Goal: Task Accomplishment & Management: Manage account settings

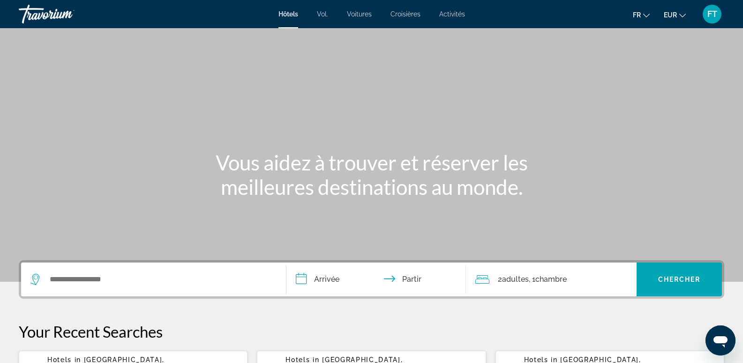
click at [711, 23] on div "FT" at bounding box center [712, 14] width 19 height 19
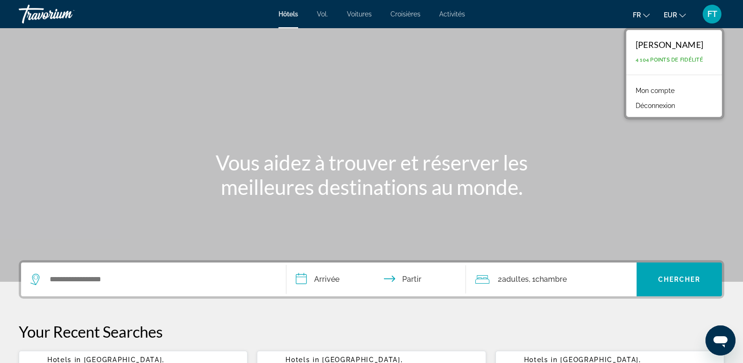
click at [636, 90] on font "Mon compte" at bounding box center [655, 91] width 39 height 8
click at [0, 0] on div at bounding box center [0, 0] width 0 height 0
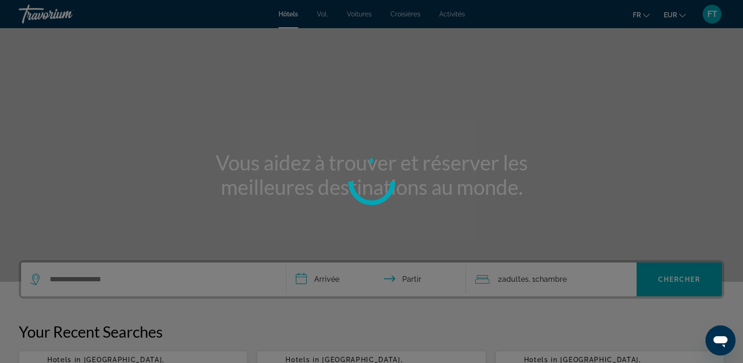
click at [585, 90] on div at bounding box center [371, 181] width 743 height 363
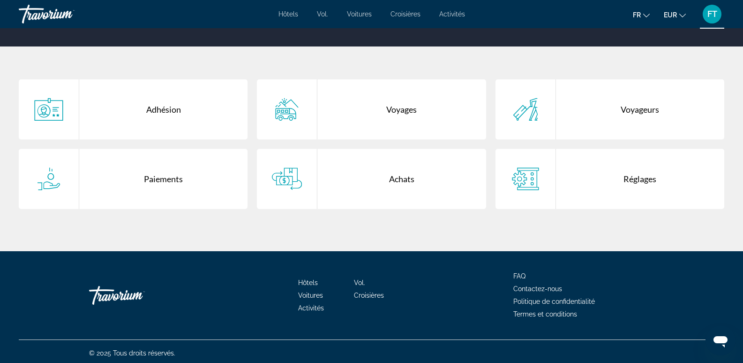
scroll to position [166, 0]
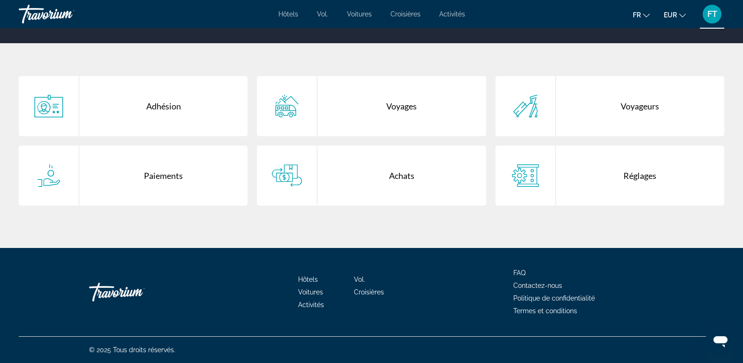
click at [162, 109] on div "Adhésion" at bounding box center [163, 106] width 168 height 60
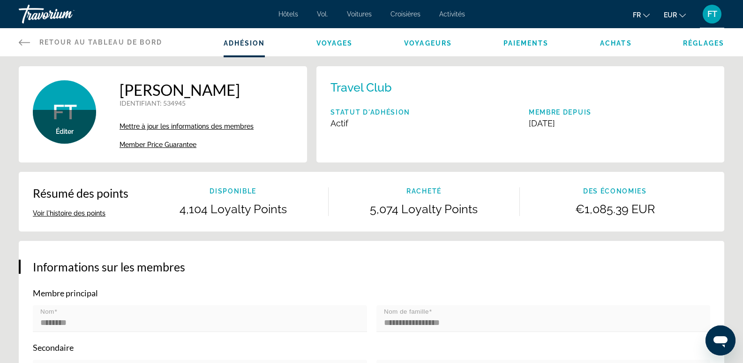
click at [232, 130] on span "Mettre à jour les informations des membres" at bounding box center [187, 126] width 134 height 8
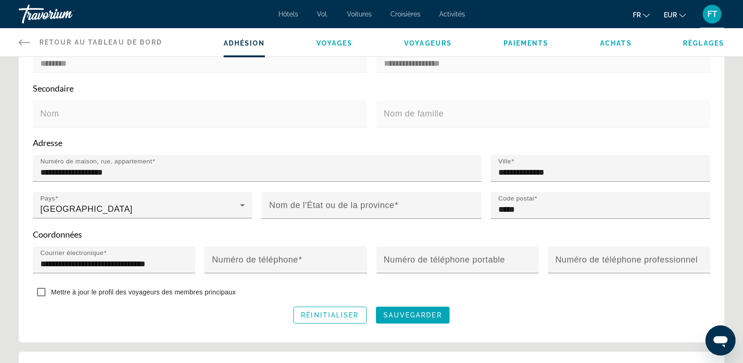
scroll to position [263, 0]
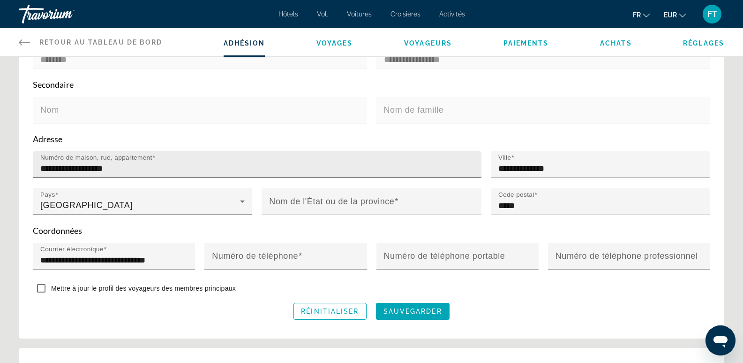
click at [176, 173] on input "**********" at bounding box center [259, 168] width 439 height 11
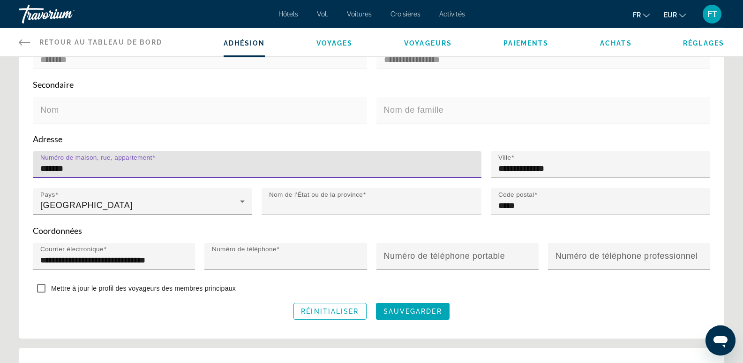
type input "**********"
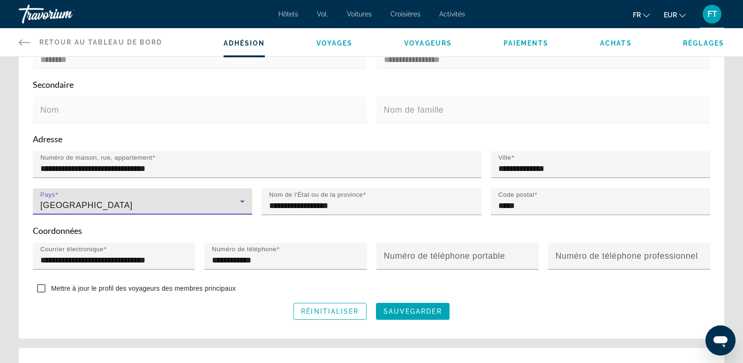
click at [244, 203] on icon "Contenu principal" at bounding box center [242, 201] width 5 height 2
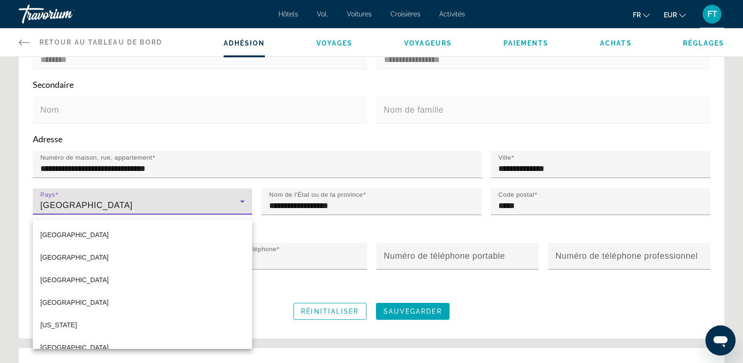
scroll to position [5322, 0]
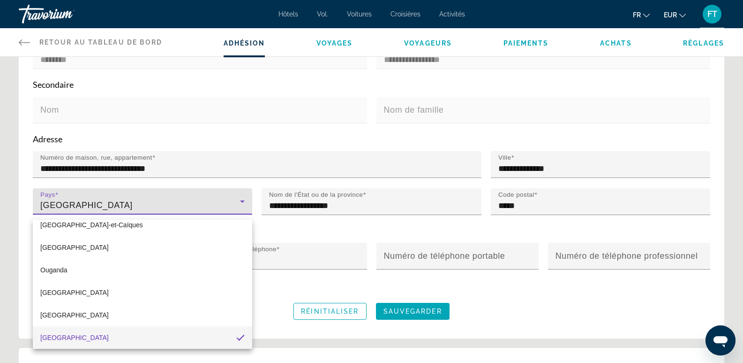
click at [157, 208] on div at bounding box center [371, 181] width 743 height 363
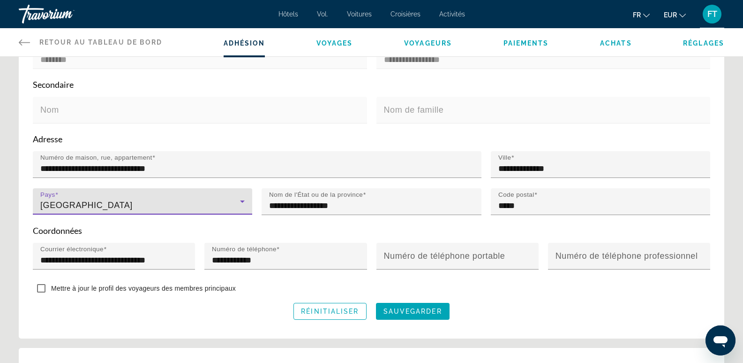
click at [243, 204] on icon "Contenu principal" at bounding box center [242, 201] width 11 height 11
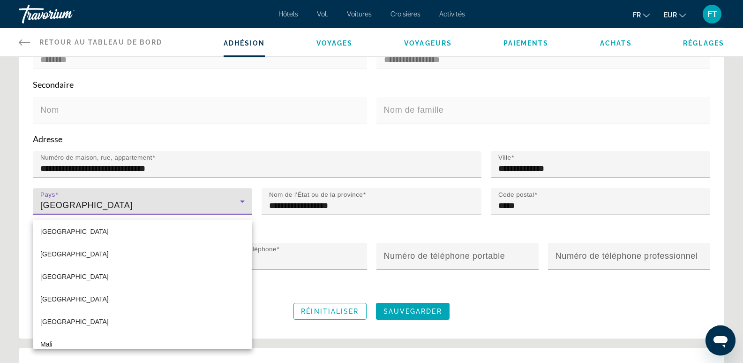
scroll to position [2960, 0]
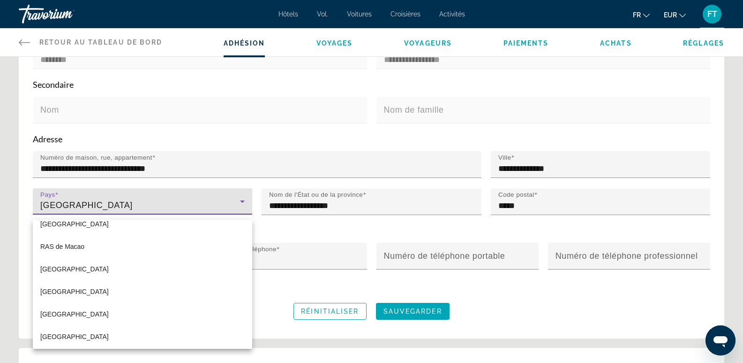
click at [247, 222] on div "Afghanistan Îles Åland Albanie Algérie Samoa américaines Andorre Angola Anguill…" at bounding box center [142, 283] width 219 height 129
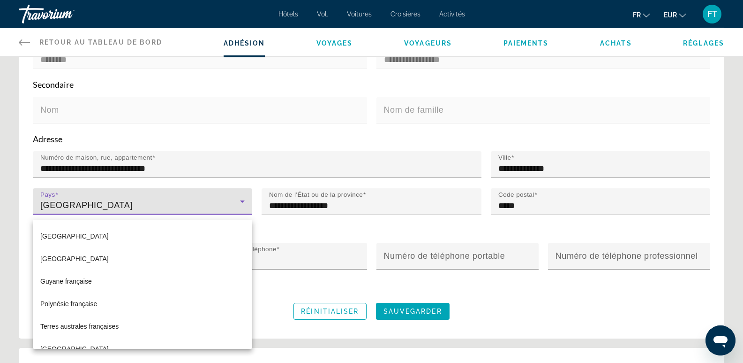
scroll to position [1684, 0]
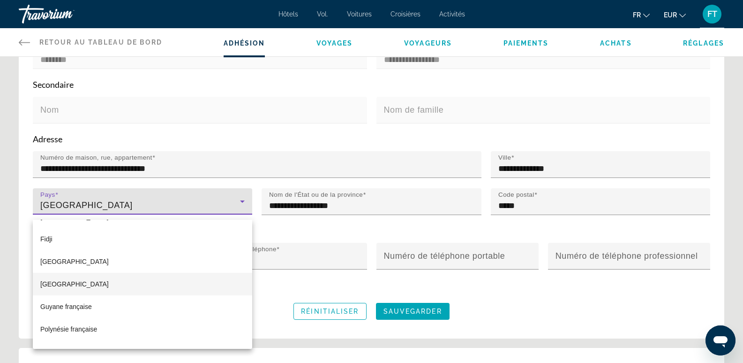
click at [145, 281] on mat-option "France" at bounding box center [142, 283] width 219 height 23
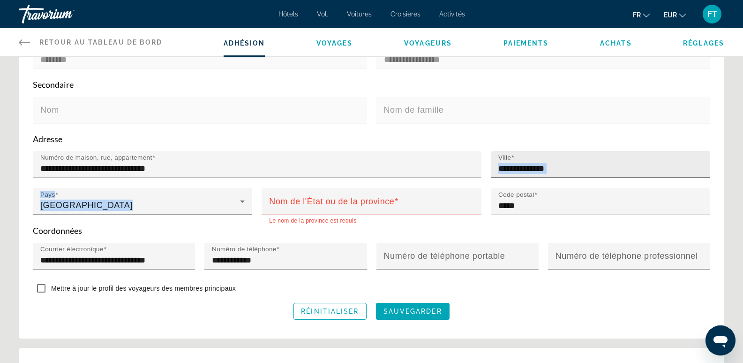
drag, startPoint x: 454, startPoint y: 199, endPoint x: 550, endPoint y: 165, distance: 101.3
click at [550, 165] on div "**********" at bounding box center [371, 188] width 687 height 74
click at [551, 169] on input "**********" at bounding box center [604, 168] width 210 height 11
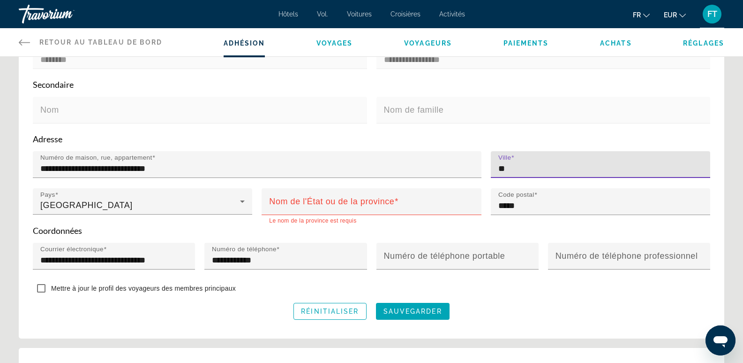
type input "*"
type input "*****"
type input "**********"
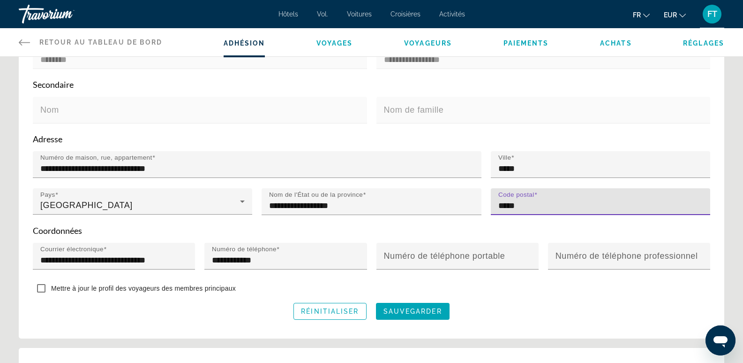
click at [540, 211] on input "*****" at bounding box center [604, 205] width 210 height 11
type input "*"
type input "*****"
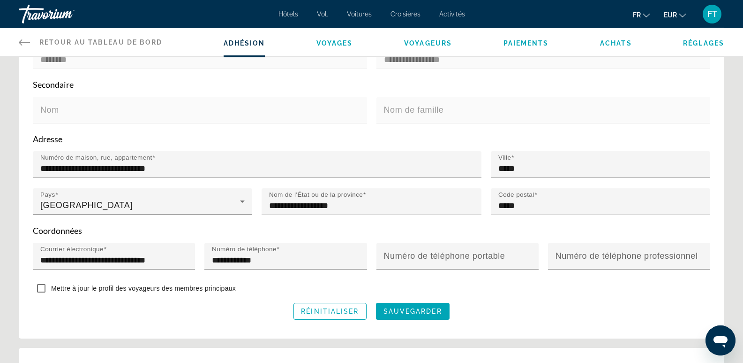
click at [515, 296] on div "Mettre à jour le profil des voyageurs des membres principaux" at bounding box center [372, 289] width 678 height 18
click at [421, 312] on span "sauvegarder" at bounding box center [413, 311] width 59 height 8
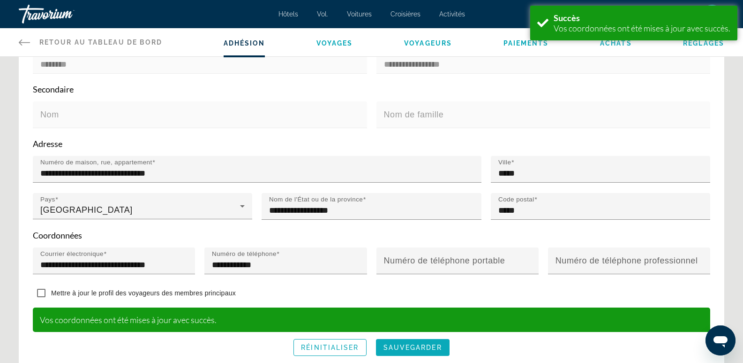
scroll to position [280, 0]
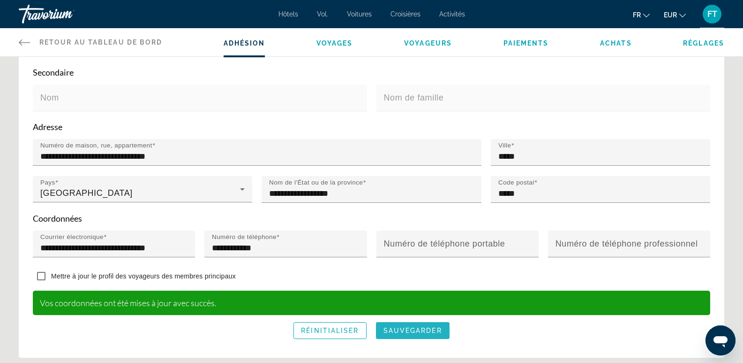
click at [423, 341] on span "Contenu principal" at bounding box center [413, 330] width 74 height 23
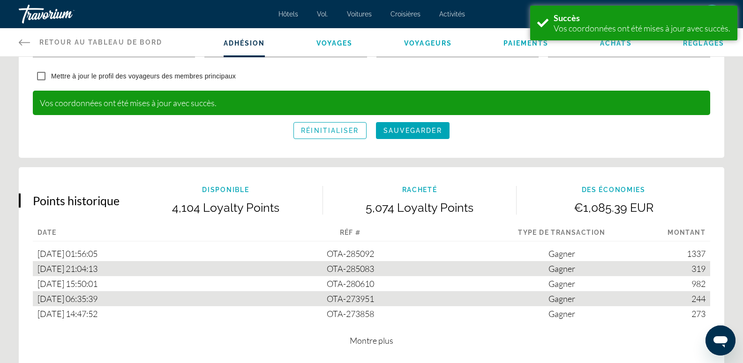
scroll to position [542, 0]
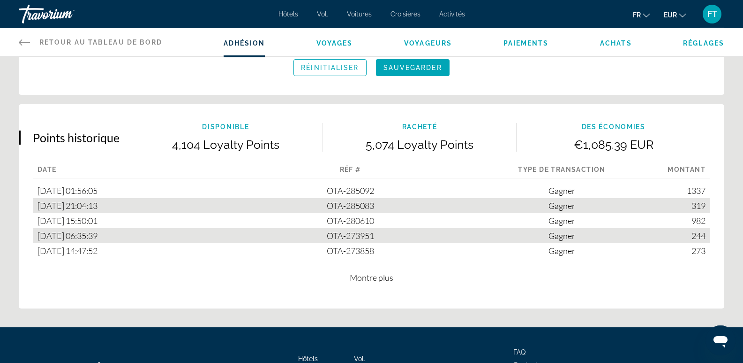
click at [210, 282] on p "Montre plus" at bounding box center [372, 277] width 678 height 10
click at [216, 282] on p "Montre plus" at bounding box center [372, 277] width 678 height 10
click at [213, 282] on p "Montre plus" at bounding box center [372, 277] width 678 height 10
click at [212, 282] on p "Montre plus" at bounding box center [372, 277] width 678 height 10
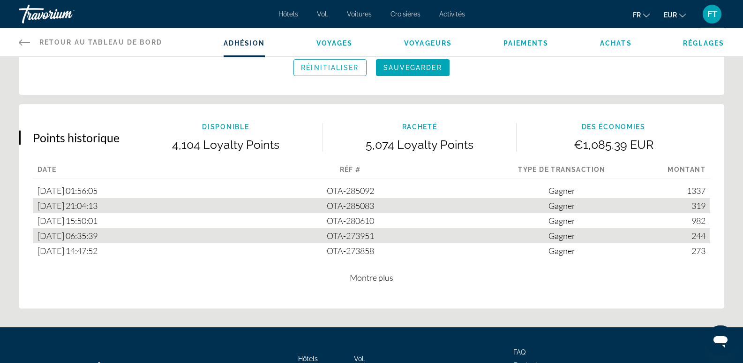
click at [25, 46] on icon "Contenu principal" at bounding box center [24, 42] width 11 height 11
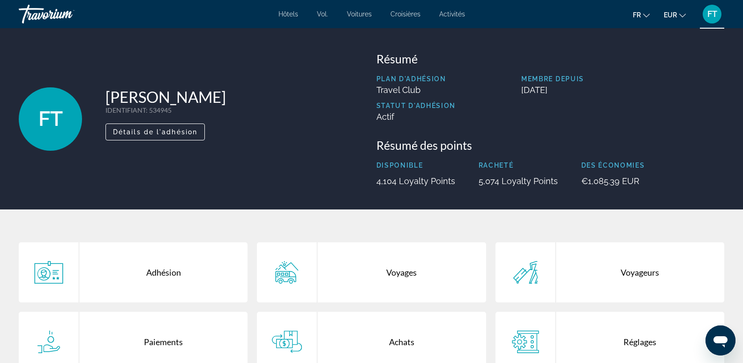
click at [242, 151] on div "FT FABIENNE THEOBALD BEAUJOUR IDENTIFIANT : 534945 Secondaire Détails de l'adhé…" at bounding box center [193, 119] width 348 height 134
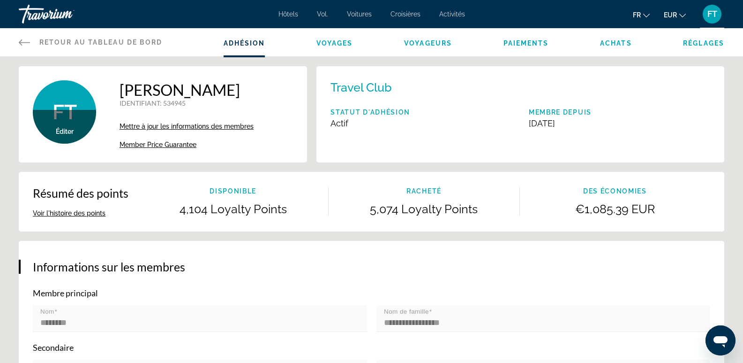
click at [23, 43] on icon "Contenu principal" at bounding box center [24, 42] width 11 height 6
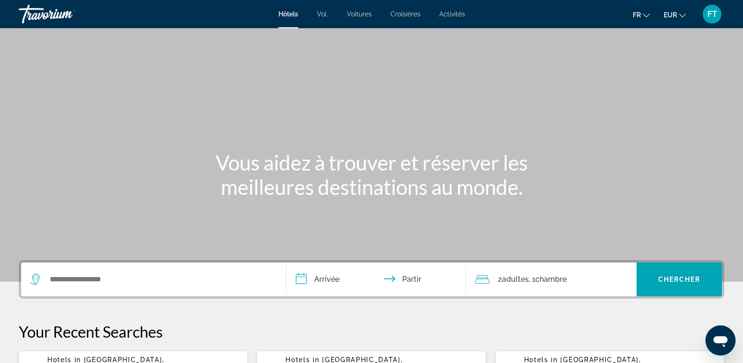
click at [716, 17] on font "FT" at bounding box center [713, 14] width 10 height 10
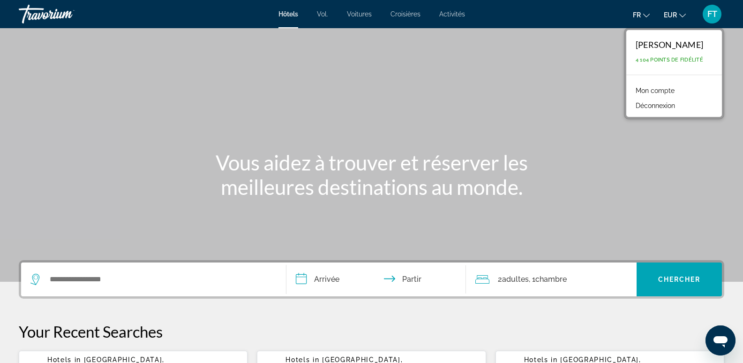
click at [636, 88] on font "Mon compte" at bounding box center [655, 91] width 39 height 8
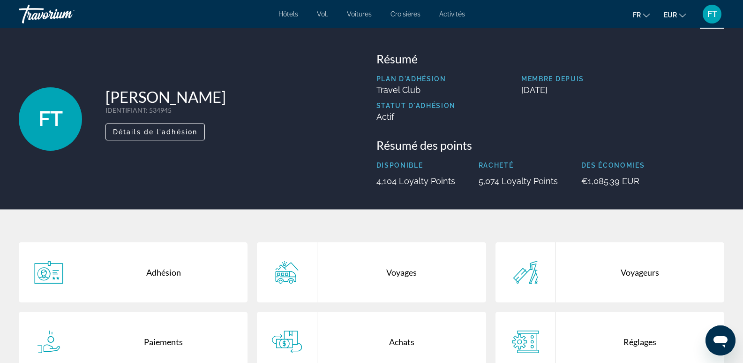
click at [163, 269] on div "Adhésion" at bounding box center [163, 272] width 168 height 60
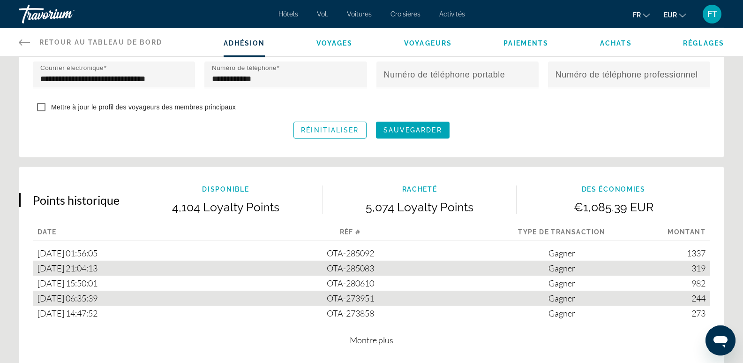
scroll to position [475, 0]
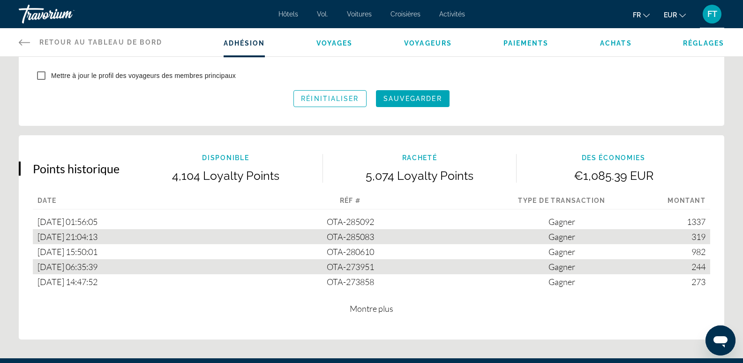
click at [370, 313] on span "Montre plus" at bounding box center [372, 308] width 44 height 10
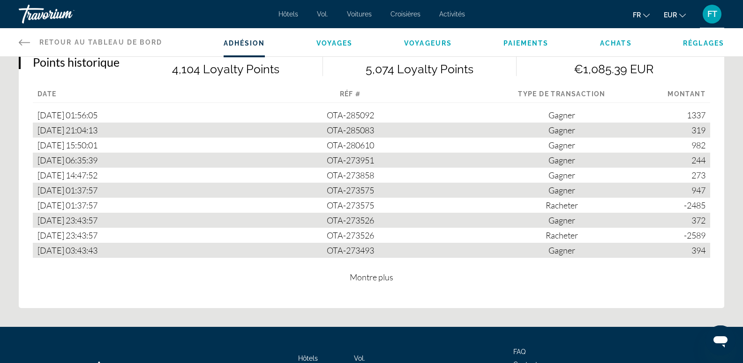
scroll to position [600, 0]
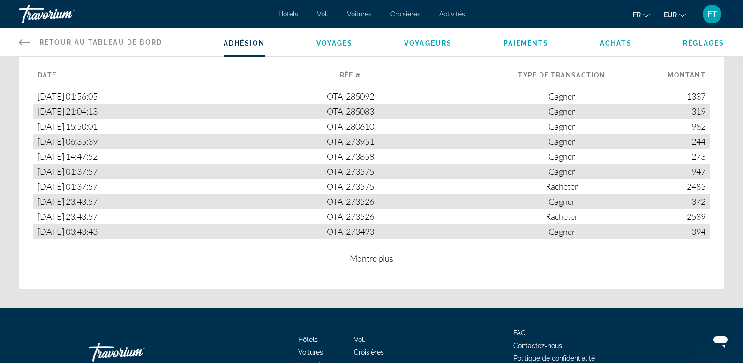
click at [367, 262] on span "Montre plus" at bounding box center [372, 258] width 44 height 10
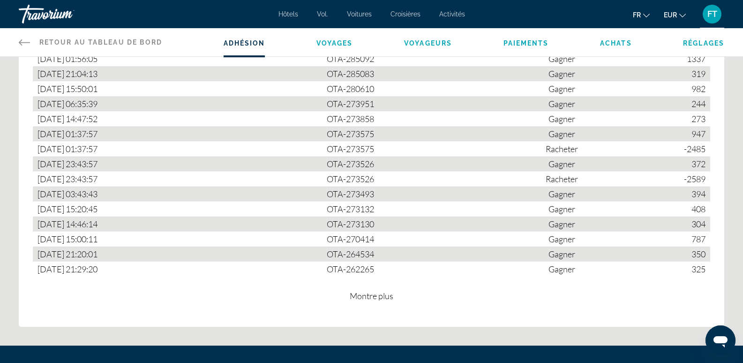
scroll to position [650, 0]
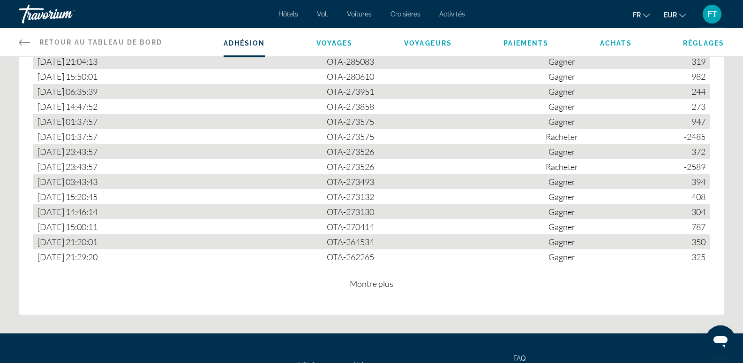
click at [370, 296] on div "Points historique Disponible 4,104 Loyalty Points Racheté 5,074 Loyalty Points …" at bounding box center [372, 137] width 706 height 354
click at [374, 286] on span "Montre plus" at bounding box center [372, 283] width 44 height 10
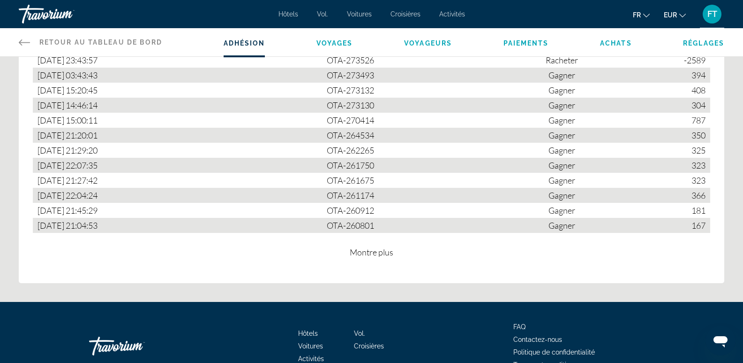
scroll to position [800, 0]
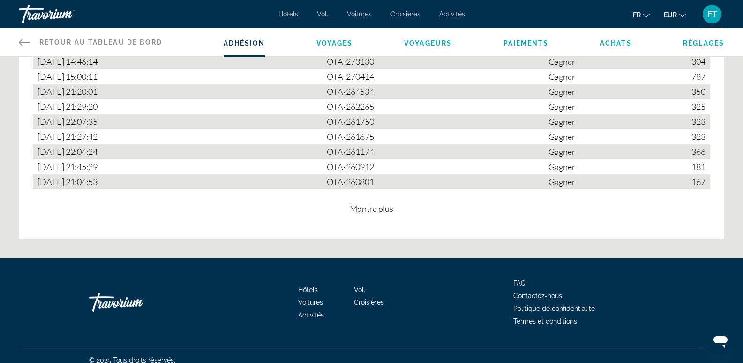
click at [386, 219] on div "Points historique Disponible 4,104 Loyalty Points Racheté 5,074 Loyalty Points …" at bounding box center [372, 24] width 706 height 429
click at [386, 213] on span "Montre plus" at bounding box center [372, 208] width 44 height 10
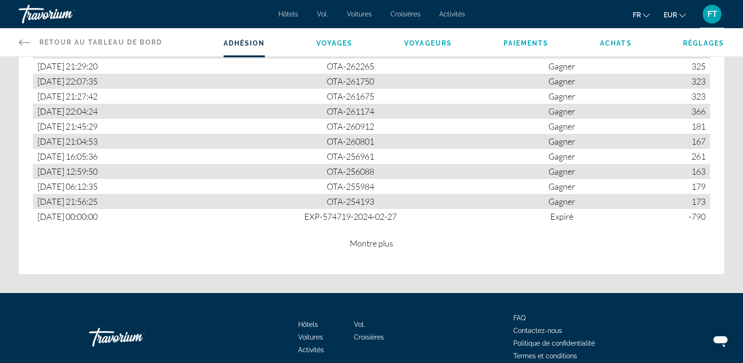
scroll to position [844, 0]
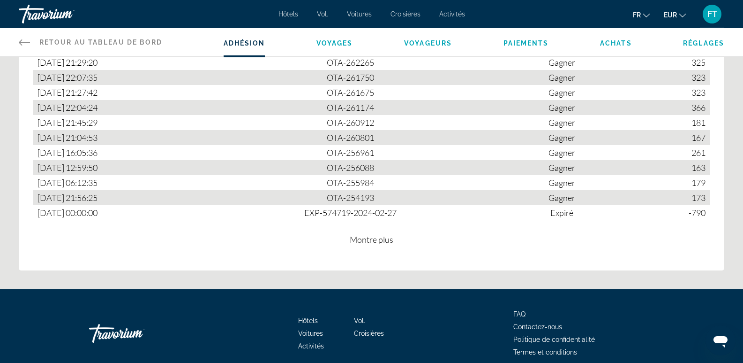
click at [362, 243] on span "Montre plus" at bounding box center [372, 239] width 44 height 10
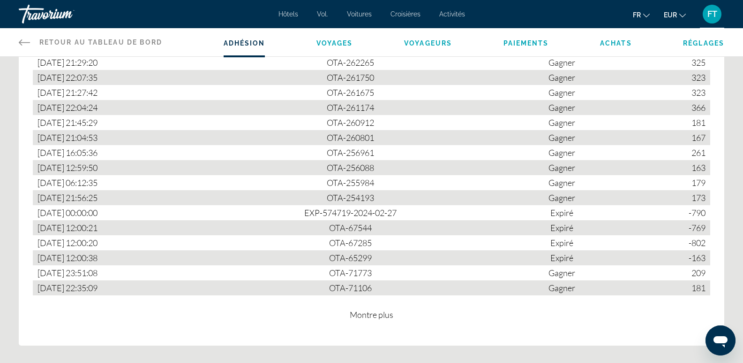
click at [363, 319] on span "Montre plus" at bounding box center [372, 314] width 44 height 10
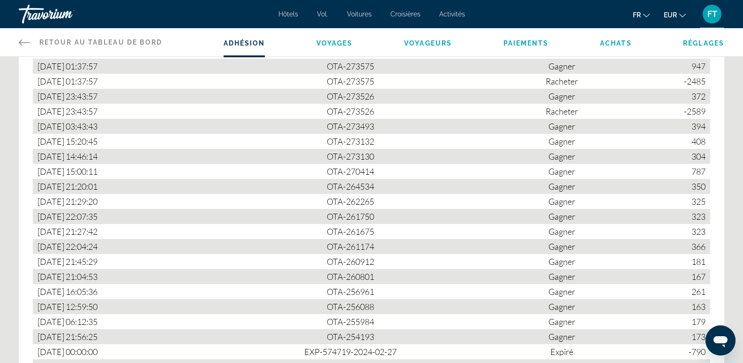
scroll to position [1022, 0]
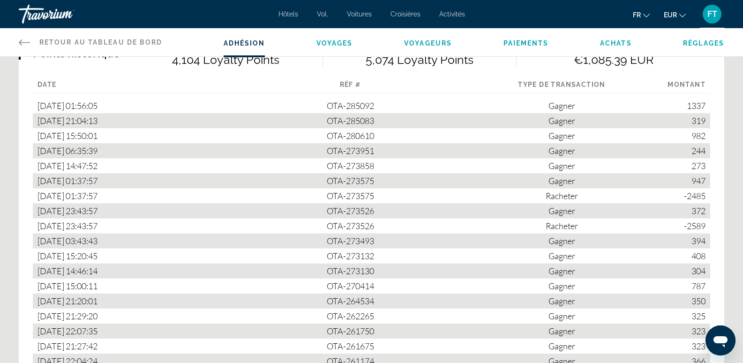
scroll to position [578, 0]
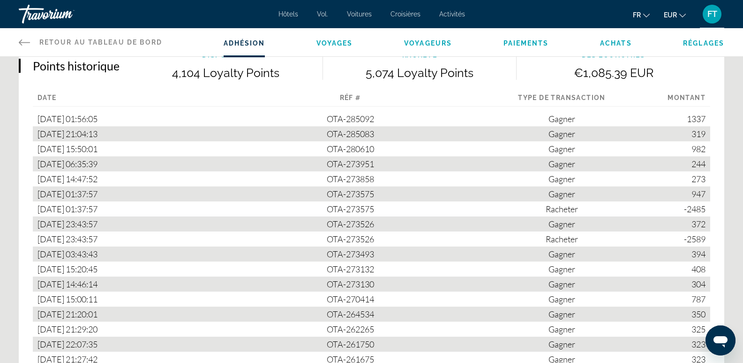
click at [707, 214] on div "-2485" at bounding box center [689, 208] width 43 height 15
click at [706, 212] on div "-2485" at bounding box center [689, 208] width 43 height 15
click at [710, 210] on div "-2485" at bounding box center [689, 208] width 43 height 15
drag, startPoint x: 710, startPoint y: 210, endPoint x: 704, endPoint y: 207, distance: 6.1
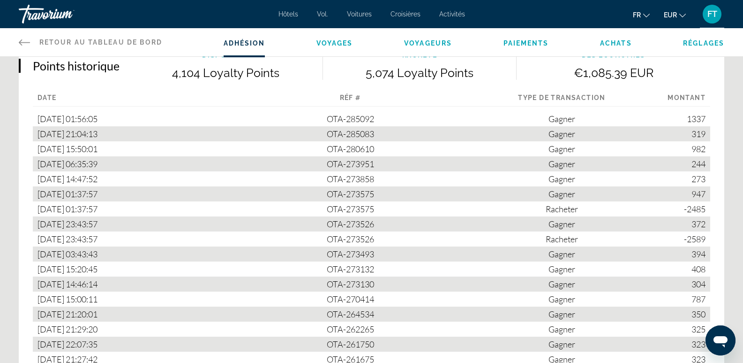
click at [704, 207] on div "-2485" at bounding box center [689, 208] width 43 height 15
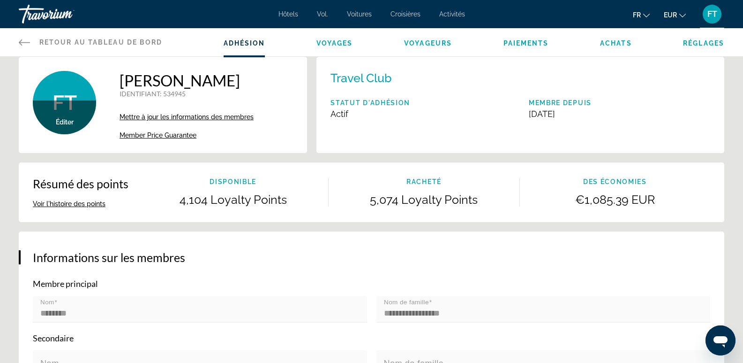
scroll to position [0, 0]
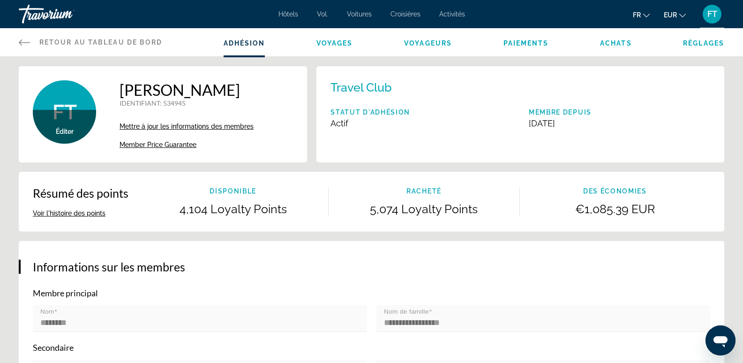
click at [336, 46] on span "Voyages" at bounding box center [335, 43] width 37 height 8
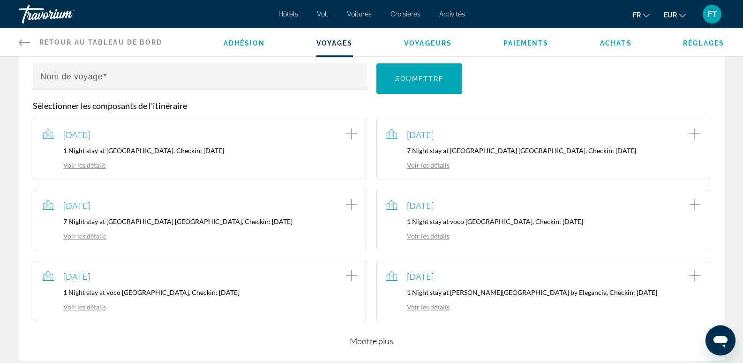
scroll to position [121, 0]
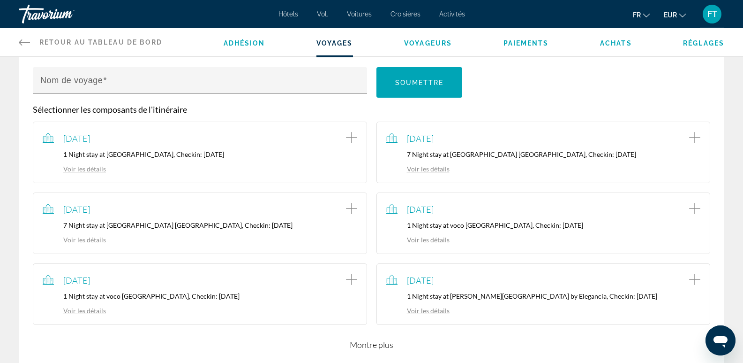
click at [367, 346] on button "Montre plus" at bounding box center [372, 344] width 44 height 11
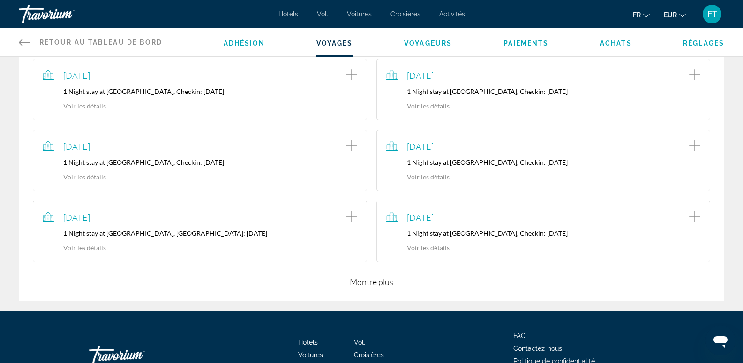
scroll to position [446, 0]
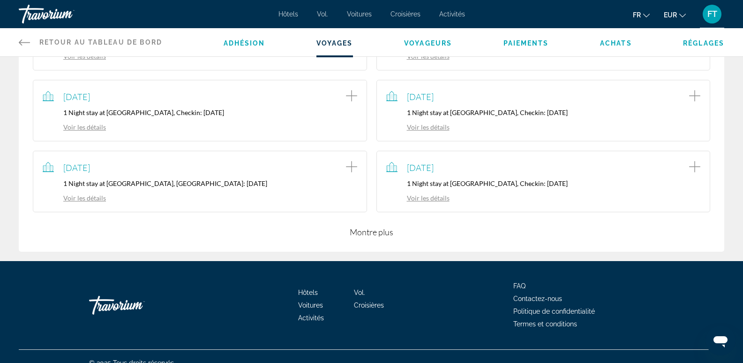
click at [378, 235] on button "Montre plus" at bounding box center [372, 231] width 44 height 11
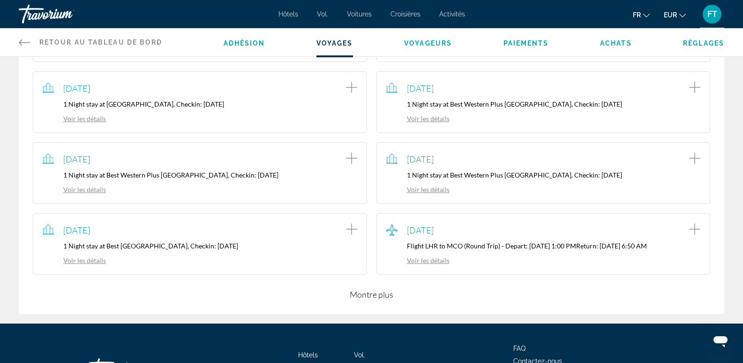
scroll to position [665, 0]
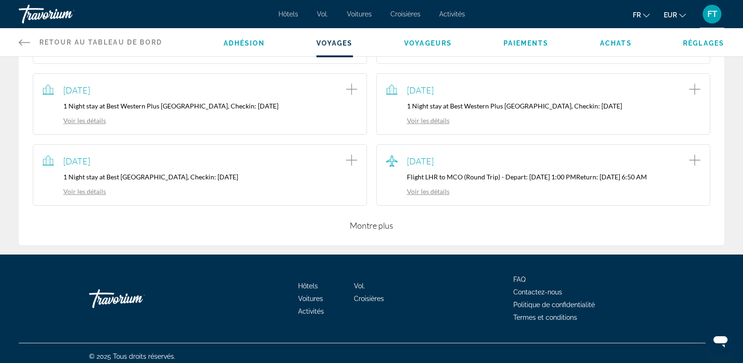
click at [371, 229] on button "Montre plus" at bounding box center [372, 224] width 44 height 11
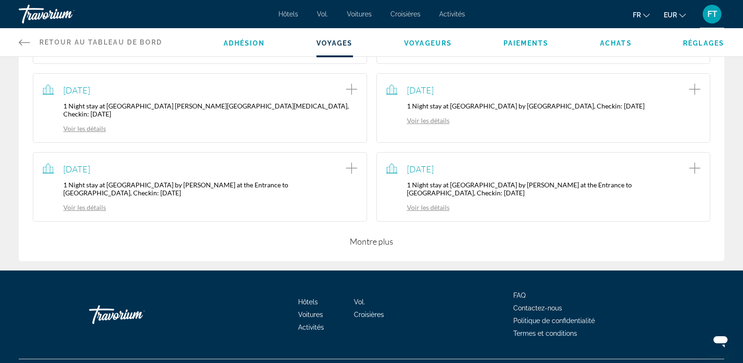
scroll to position [891, 0]
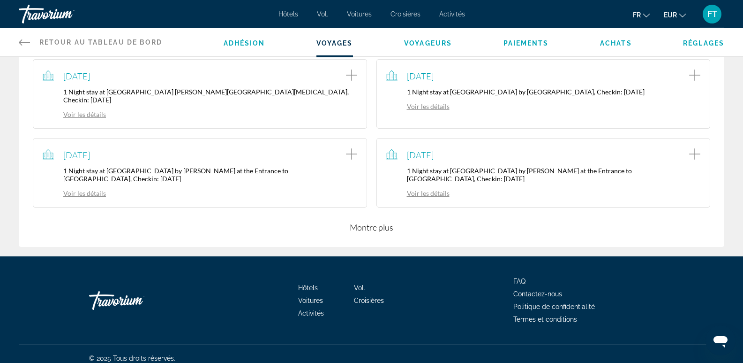
click at [370, 221] on button "Montre plus" at bounding box center [372, 226] width 44 height 11
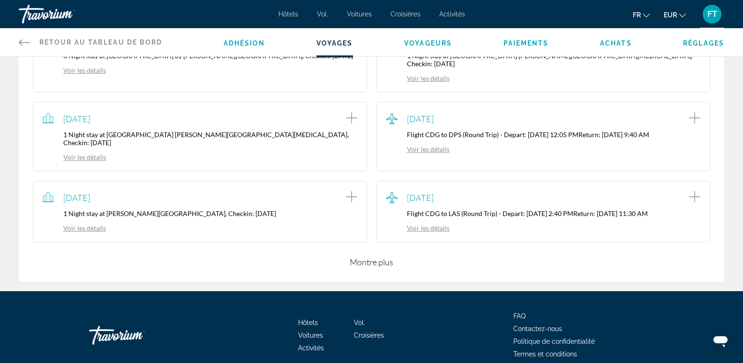
scroll to position [1119, 0]
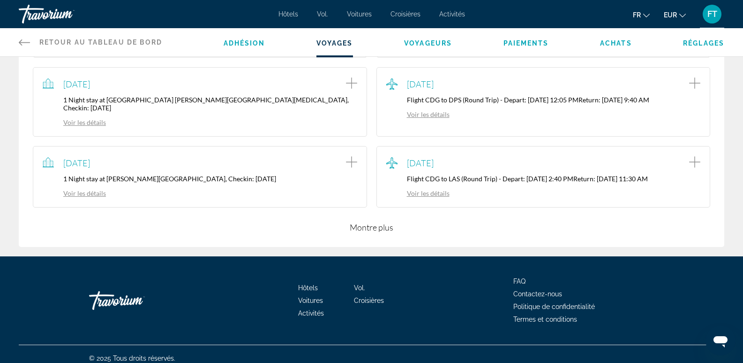
click at [373, 221] on button "Montre plus" at bounding box center [372, 226] width 44 height 11
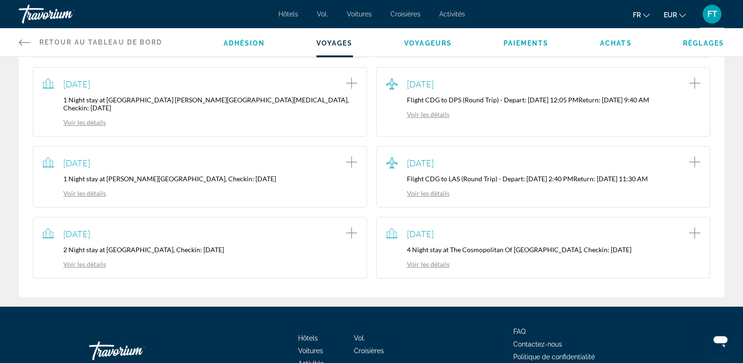
click at [480, 266] on div "July 21, 2025 4 Night stay at The Cosmopolitan Of Las Vegas, Checkin: 2025-07-2…" at bounding box center [544, 247] width 334 height 61
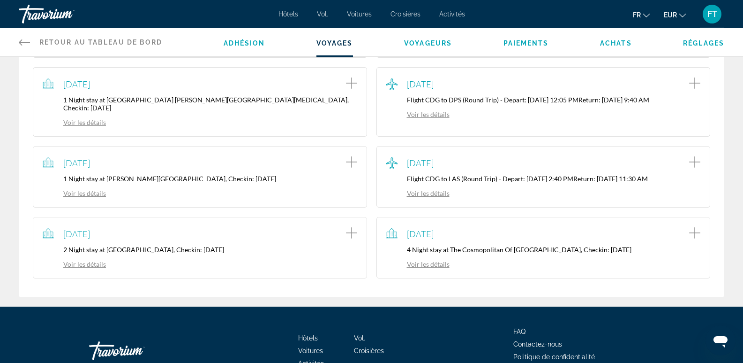
click at [480, 266] on div "July 21, 2025 4 Night stay at The Cosmopolitan Of Las Vegas, Checkin: 2025-07-2…" at bounding box center [544, 247] width 334 height 61
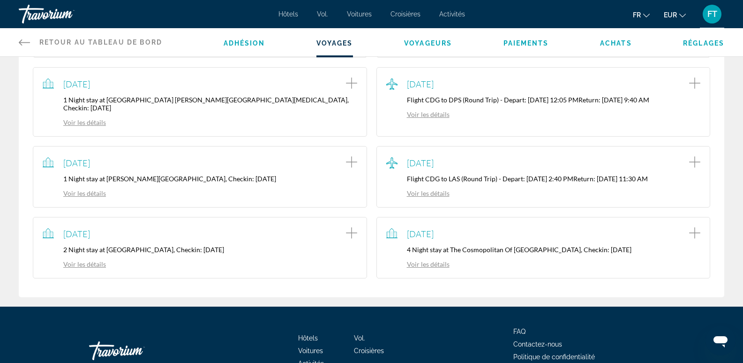
click at [480, 266] on div "July 21, 2025 4 Night stay at The Cosmopolitan Of Las Vegas, Checkin: 2025-07-2…" at bounding box center [544, 247] width 334 height 61
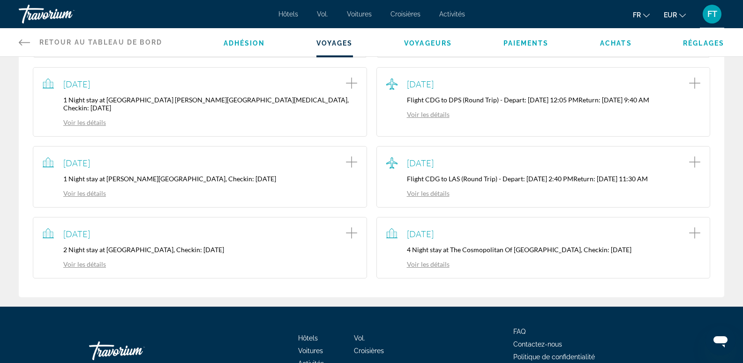
click at [480, 266] on div "July 21, 2025 4 Night stay at The Cosmopolitan Of Las Vegas, Checkin: 2025-07-2…" at bounding box center [544, 247] width 334 height 61
click at [476, 268] on div "July 21, 2025 4 Night stay at The Cosmopolitan Of Las Vegas, Checkin: 2025-07-2…" at bounding box center [544, 247] width 334 height 61
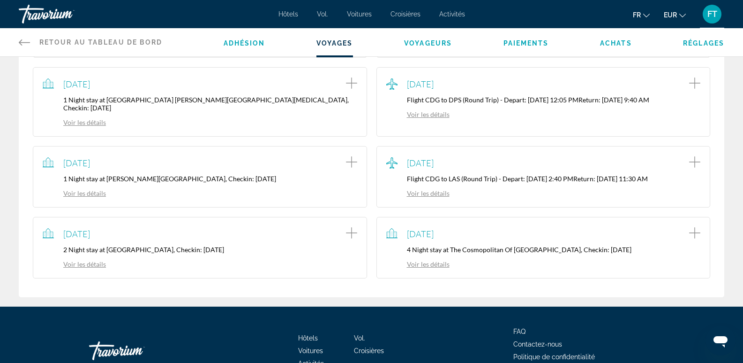
click at [476, 268] on div "July 21, 2025 4 Night stay at The Cosmopolitan Of Las Vegas, Checkin: 2025-07-2…" at bounding box center [544, 247] width 334 height 61
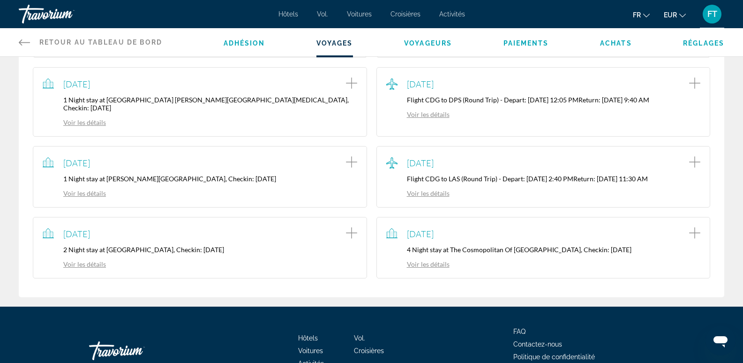
click at [476, 268] on div "July 21, 2025 4 Night stay at The Cosmopolitan Of Las Vegas, Checkin: 2025-07-2…" at bounding box center [544, 247] width 334 height 61
click at [474, 268] on div "July 21, 2025 4 Night stay at The Cosmopolitan Of Las Vegas, Checkin: 2025-07-2…" at bounding box center [544, 247] width 334 height 61
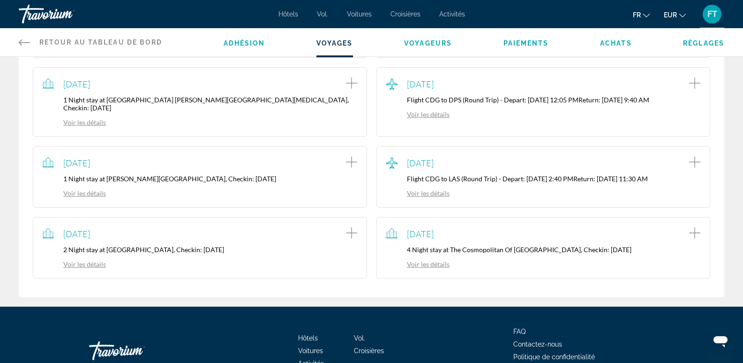
click at [484, 323] on div "Hôtels Vol. Voitures Croisières Activités FAQ Contactez-nous Politique de confi…" at bounding box center [372, 350] width 706 height 88
drag, startPoint x: 484, startPoint y: 323, endPoint x: 474, endPoint y: 302, distance: 22.4
click at [474, 306] on div "Hôtels Vol. Voitures Croisières Activités FAQ Contactez-nous Politique de confi…" at bounding box center [372, 350] width 706 height 88
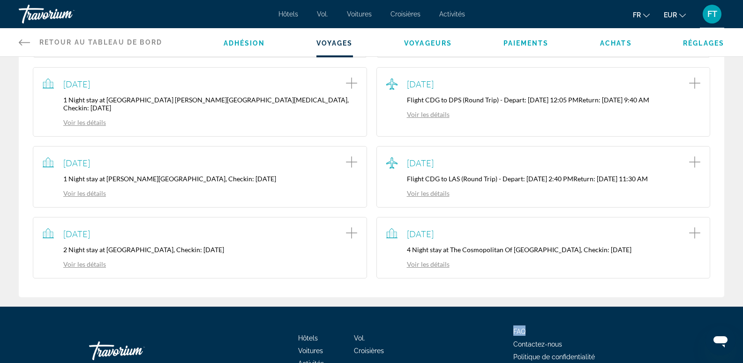
click at [474, 306] on div "Hôtels Vol. Voitures Croisières Activités FAQ Contactez-nous Politique de confi…" at bounding box center [372, 350] width 706 height 88
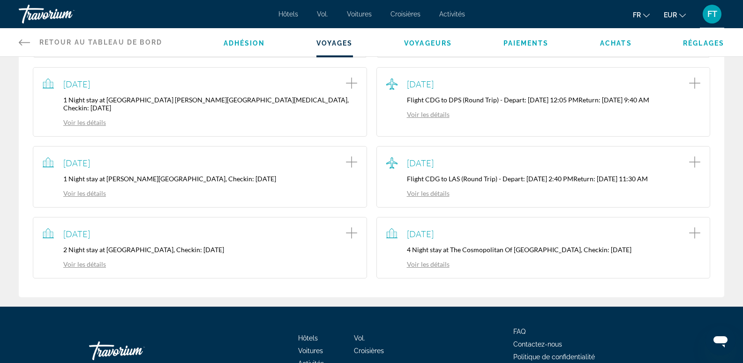
drag, startPoint x: 456, startPoint y: 297, endPoint x: 462, endPoint y: 301, distance: 6.9
click at [462, 306] on div "Hôtels Vol. Voitures Croisières Activités FAQ Contactez-nous Politique de confi…" at bounding box center [372, 350] width 706 height 88
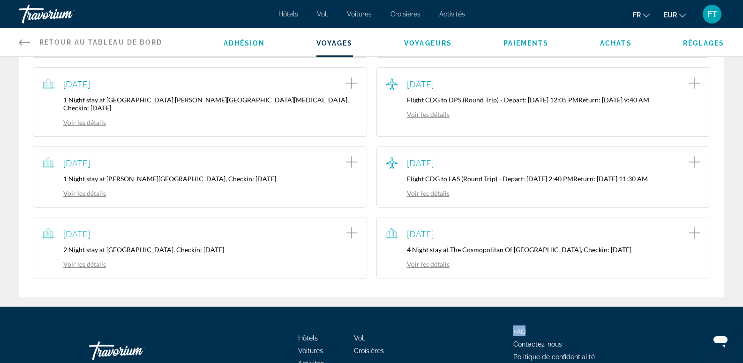
click at [462, 306] on div "Hôtels Vol. Voitures Croisières Activités FAQ Contactez-nous Politique de confi…" at bounding box center [372, 350] width 706 height 88
click at [470, 306] on div "Hôtels Vol. Voitures Croisières Activités FAQ Contactez-nous Politique de confi…" at bounding box center [372, 350] width 706 height 88
click at [471, 306] on div "Hôtels Vol. Voitures Croisières Activités FAQ Contactez-nous Politique de confi…" at bounding box center [372, 350] width 706 height 88
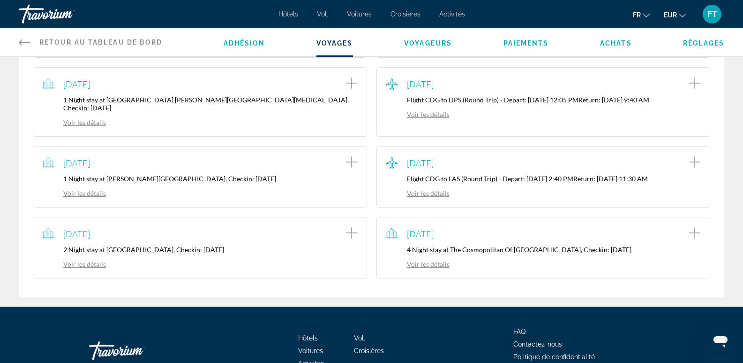
click at [471, 306] on div "Hôtels Vol. Voitures Croisières Activités FAQ Contactez-nous Politique de confi…" at bounding box center [372, 350] width 706 height 88
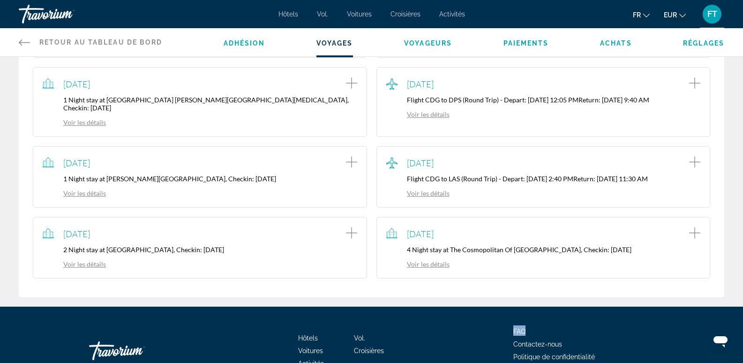
click at [471, 306] on div "Hôtels Vol. Voitures Croisières Activités FAQ Contactez-nous Politique de confi…" at bounding box center [372, 350] width 706 height 88
click at [468, 306] on div "Hôtels Vol. Voitures Croisières Activités FAQ Contactez-nous Politique de confi…" at bounding box center [372, 350] width 706 height 88
click at [471, 306] on div "Hôtels Vol. Voitures Croisières Activités FAQ Contactez-nous Politique de confi…" at bounding box center [372, 350] width 706 height 88
click at [481, 306] on div "Hôtels Vol. Voitures Croisières Activités FAQ Contactez-nous Politique de confi…" at bounding box center [372, 350] width 706 height 88
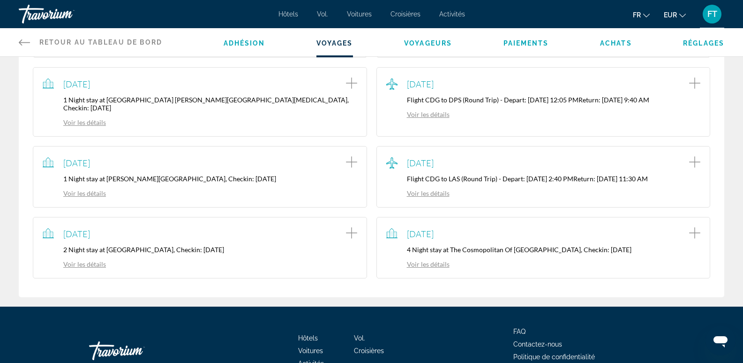
click at [486, 306] on div "Hôtels Vol. Voitures Croisières Activités FAQ Contactez-nous Politique de confi…" at bounding box center [372, 350] width 706 height 88
click at [482, 306] on div "Hôtels Vol. Voitures Croisières Activités FAQ Contactez-nous Politique de confi…" at bounding box center [372, 350] width 706 height 88
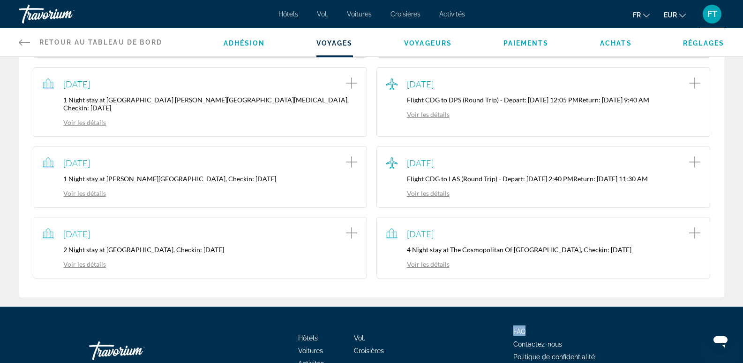
click at [482, 306] on div "Hôtels Vol. Voitures Croisières Activités FAQ Contactez-nous Politique de confi…" at bounding box center [372, 350] width 706 height 88
click at [486, 311] on div "Hôtels Vol. Voitures Croisières Activités FAQ Contactez-nous Politique de confi…" at bounding box center [372, 350] width 706 height 88
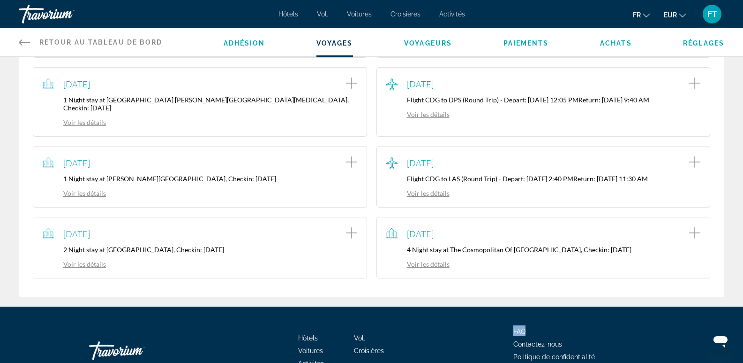
click at [486, 311] on div "Hôtels Vol. Voitures Croisières Activités FAQ Contactez-nous Politique de confi…" at bounding box center [372, 350] width 706 height 88
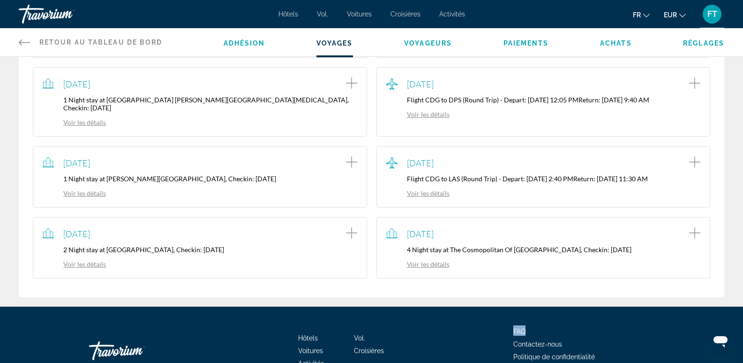
click at [486, 311] on div "Hôtels Vol. Voitures Croisières Activités FAQ Contactez-nous Politique de confi…" at bounding box center [372, 350] width 706 height 88
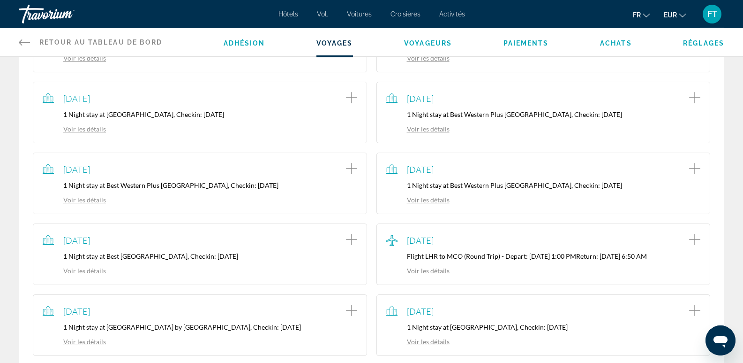
scroll to position [582, 0]
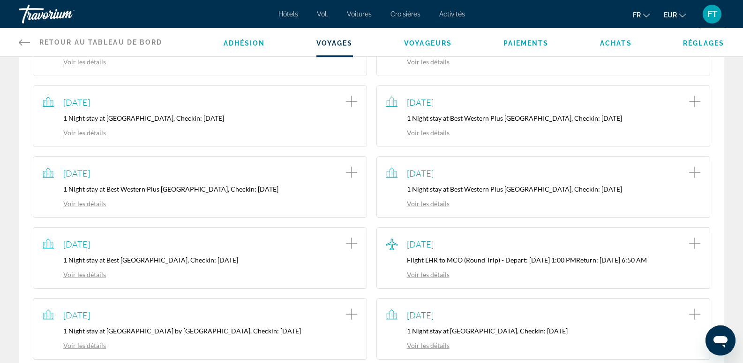
click at [742, 4] on div "Hôtels Vol. Voitures Croisières Activités Hôtels Vol. Voitures Croisières Activ…" at bounding box center [371, 14] width 743 height 24
click at [741, 4] on div "Hôtels Vol. Voitures Croisières Activités Hôtels Vol. Voitures Croisières Activ…" at bounding box center [371, 14] width 743 height 24
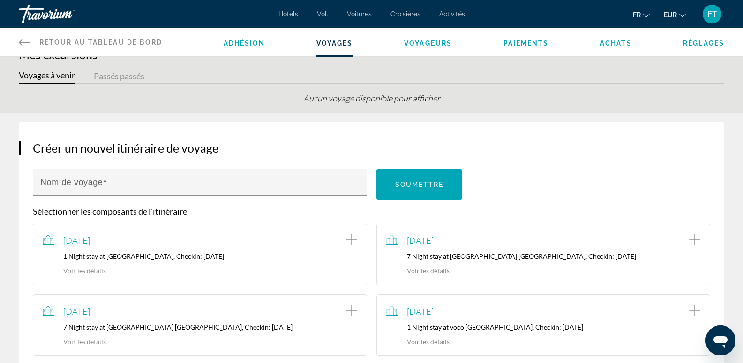
scroll to position [0, 0]
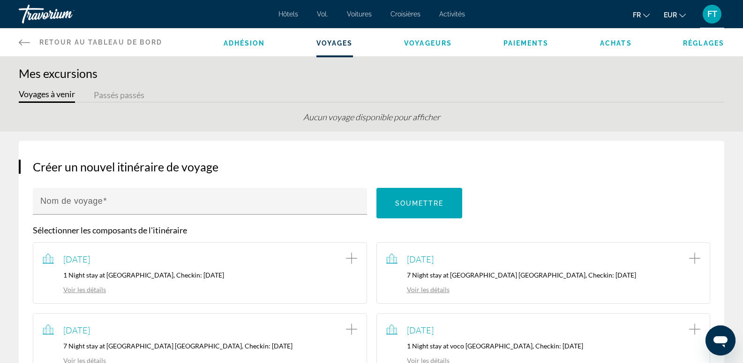
click at [85, 290] on link "Voir les détails" at bounding box center [74, 289] width 63 height 8
click at [348, 257] on icon "Add item to trip" at bounding box center [351, 257] width 11 height 11
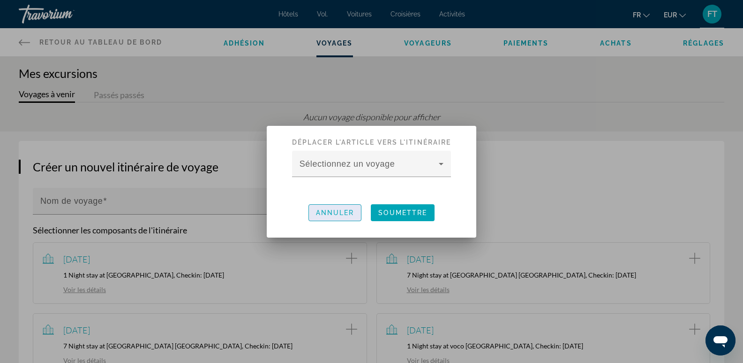
click at [351, 213] on font "Annuler" at bounding box center [335, 213] width 38 height 8
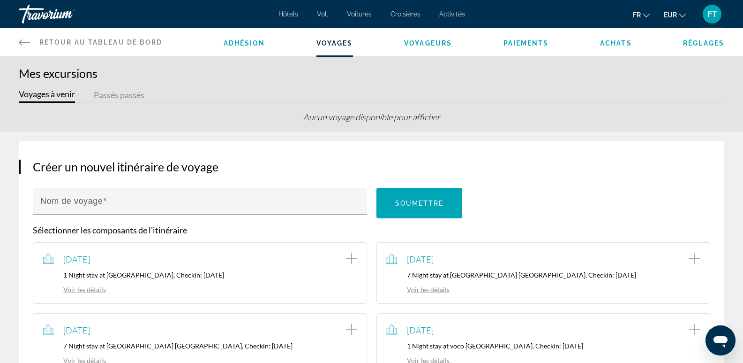
click at [440, 291] on link "Voir les détails" at bounding box center [417, 289] width 63 height 8
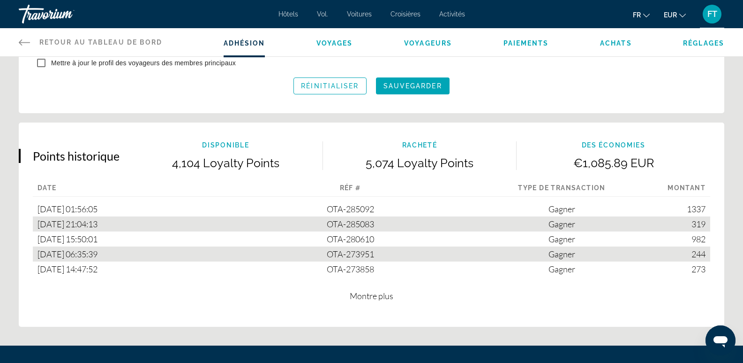
scroll to position [531, 0]
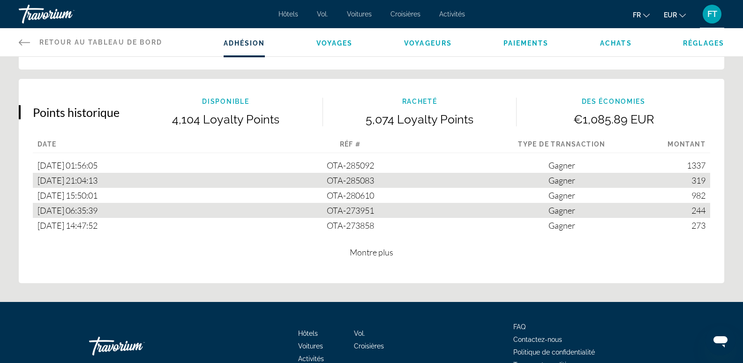
click at [333, 44] on span "Voyages" at bounding box center [335, 43] width 37 height 8
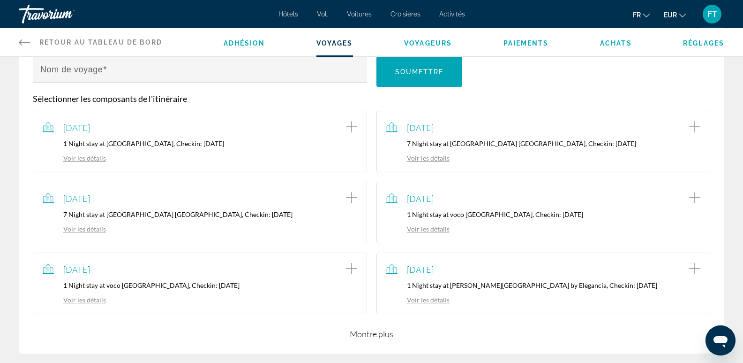
scroll to position [156, 0]
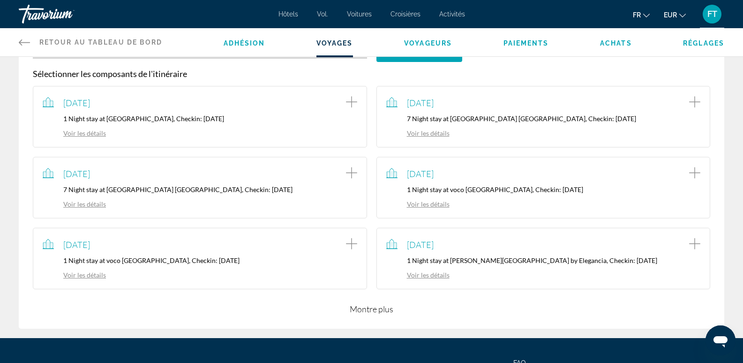
click at [374, 309] on button "Montre plus" at bounding box center [372, 308] width 44 height 11
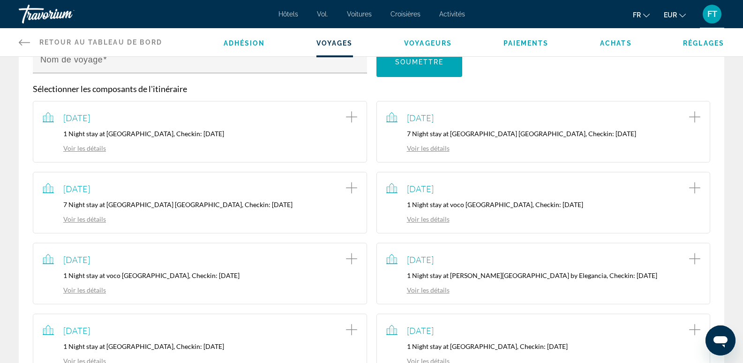
scroll to position [458, 0]
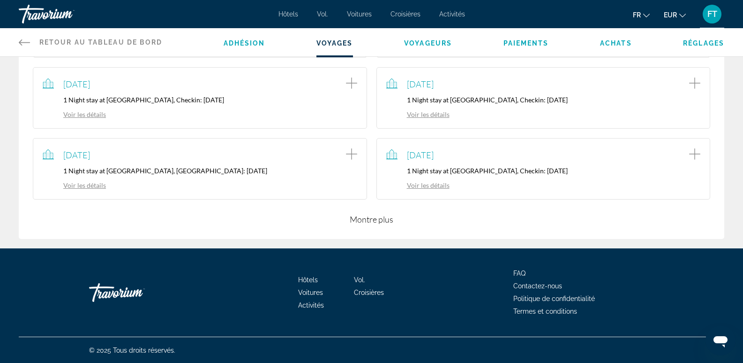
click at [376, 222] on button "Montre plus" at bounding box center [372, 218] width 44 height 11
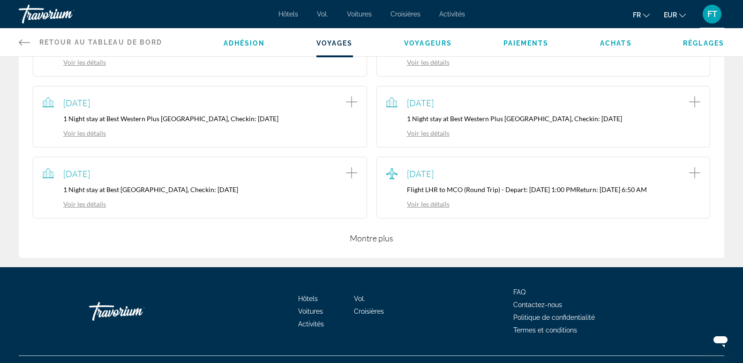
scroll to position [679, 0]
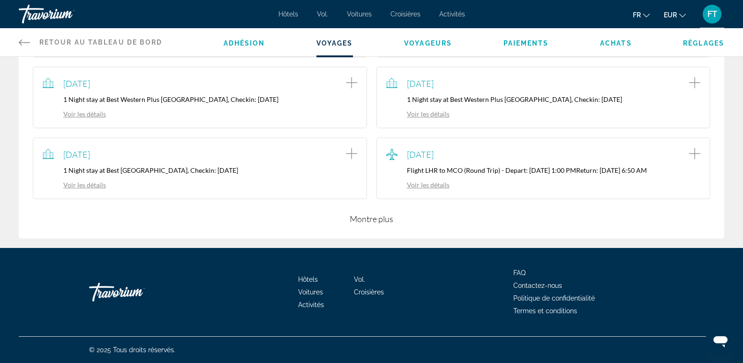
click at [377, 218] on button "Montre plus" at bounding box center [372, 218] width 44 height 11
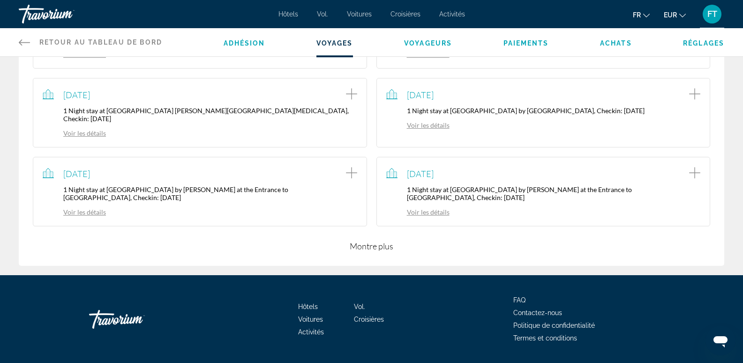
scroll to position [891, 0]
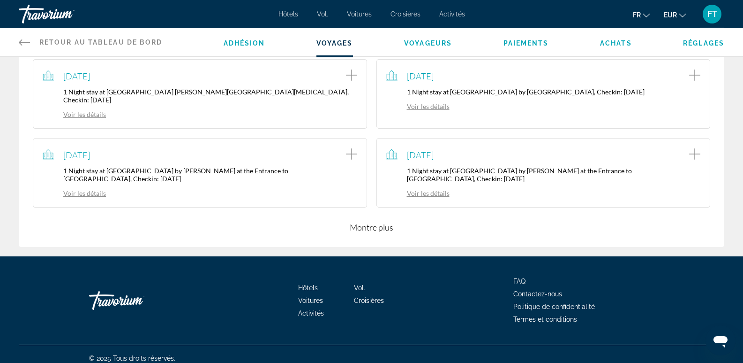
click at [379, 221] on button "Montre plus" at bounding box center [372, 226] width 44 height 11
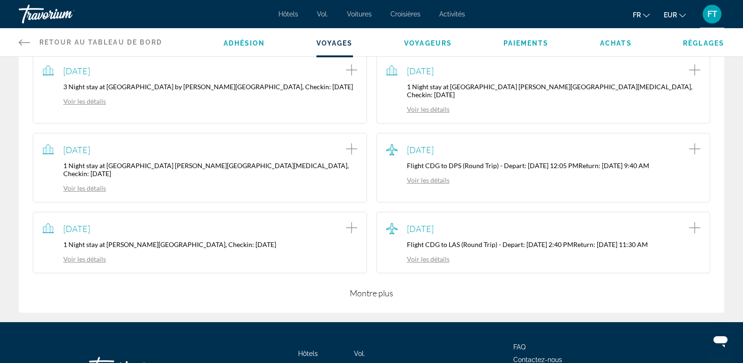
scroll to position [1119, 0]
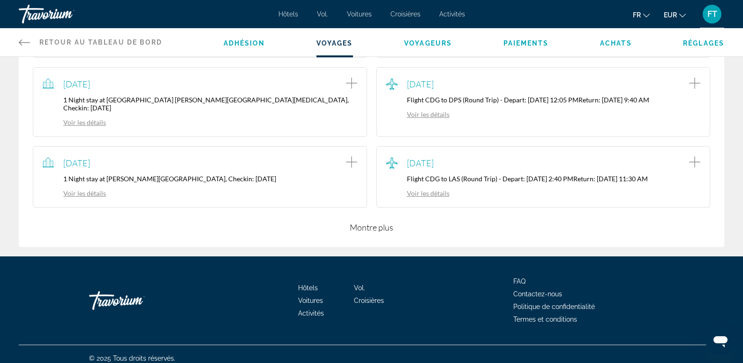
click at [368, 221] on button "Montre plus" at bounding box center [372, 226] width 44 height 11
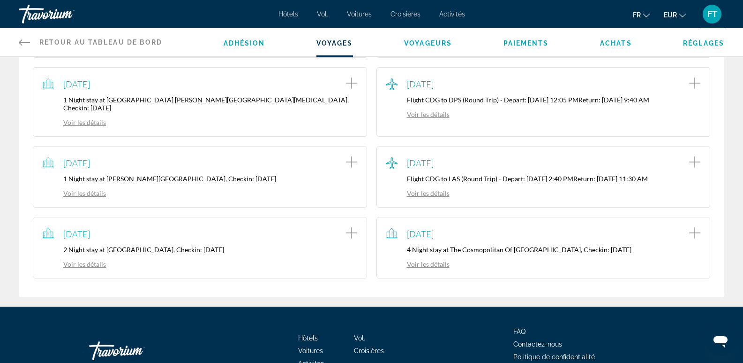
click at [433, 189] on link "Voir les détails" at bounding box center [417, 193] width 63 height 8
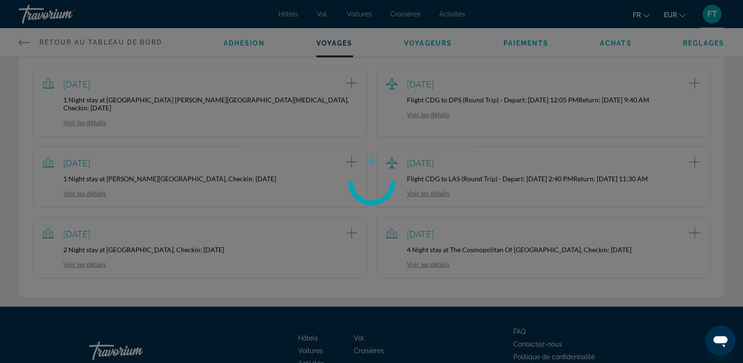
click at [433, 183] on div at bounding box center [371, 181] width 743 height 363
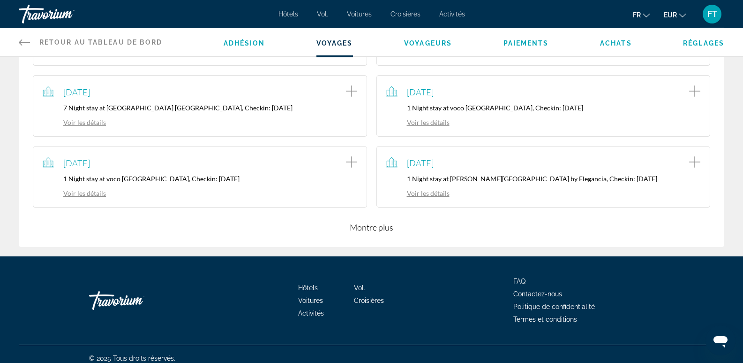
scroll to position [246, 0]
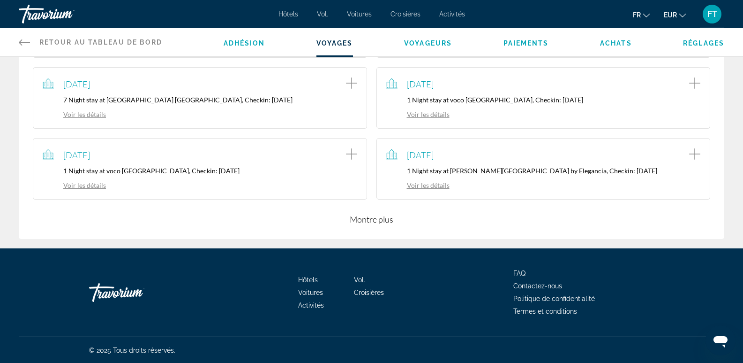
click at [379, 221] on button "Montre plus" at bounding box center [372, 218] width 44 height 11
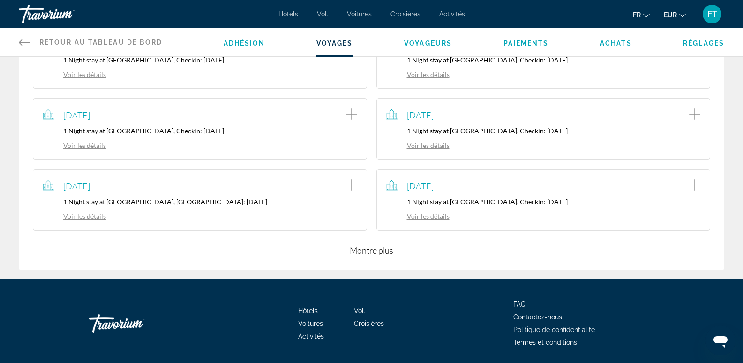
scroll to position [458, 0]
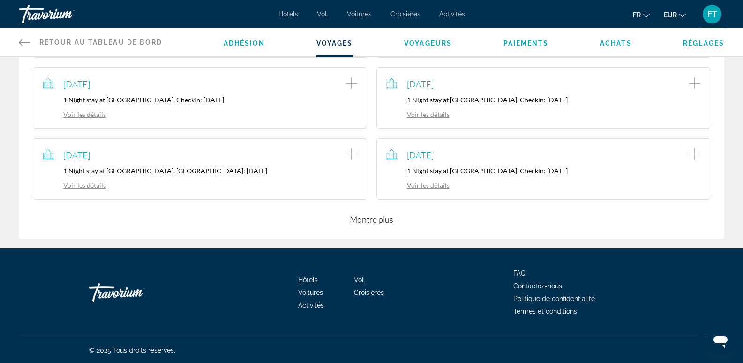
click at [374, 219] on button "Montre plus" at bounding box center [372, 218] width 44 height 11
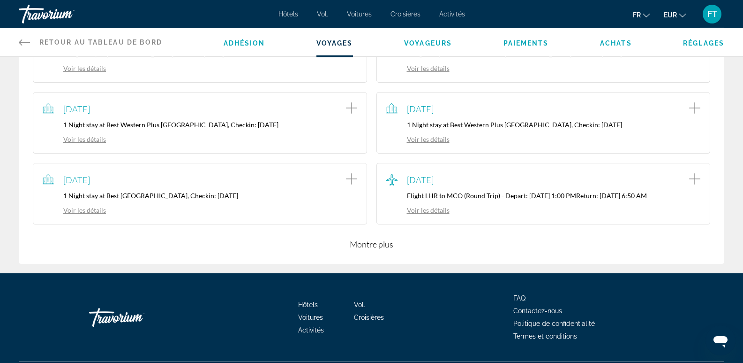
scroll to position [679, 0]
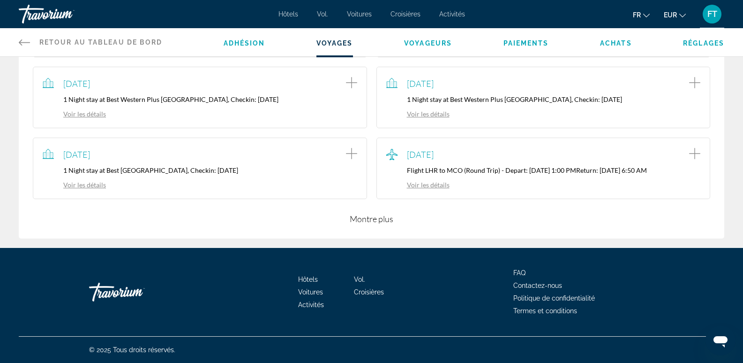
click at [369, 221] on button "Montre plus" at bounding box center [372, 218] width 44 height 11
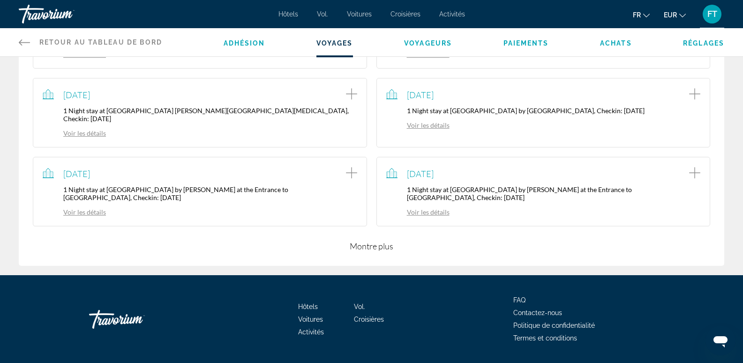
scroll to position [891, 0]
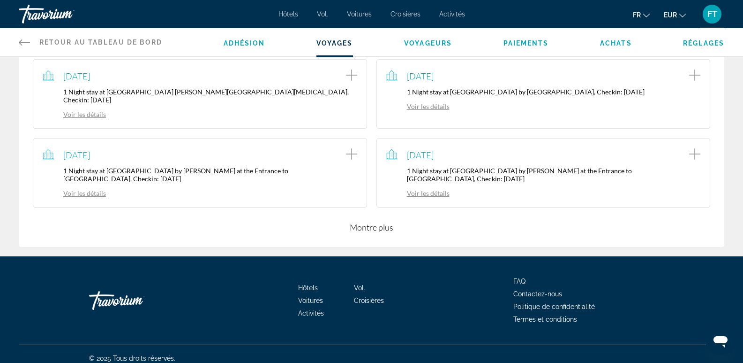
click at [371, 221] on button "Montre plus" at bounding box center [372, 226] width 44 height 11
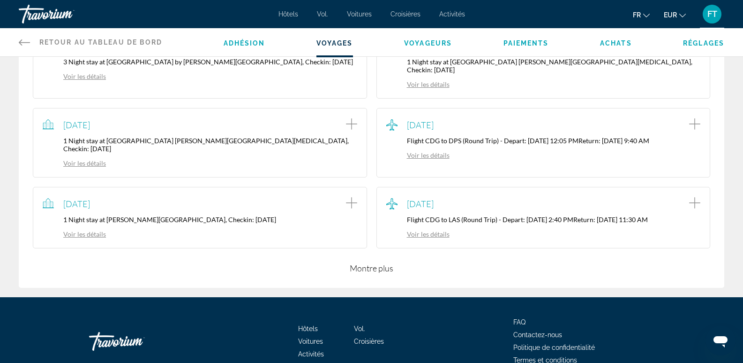
scroll to position [1119, 0]
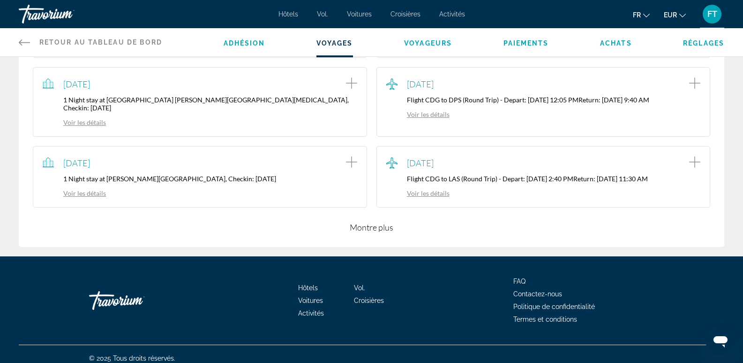
click at [378, 221] on button "Montre plus" at bounding box center [372, 226] width 44 height 11
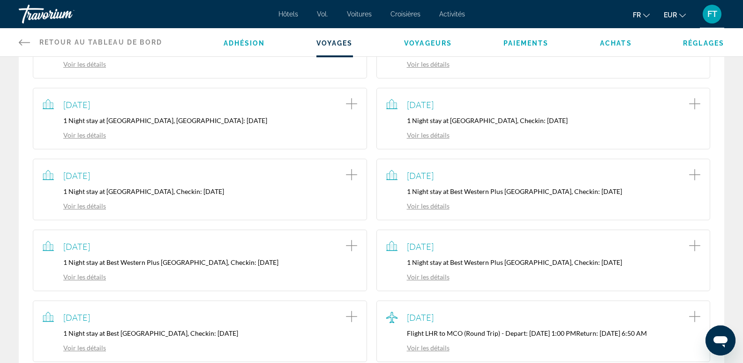
scroll to position [521, 0]
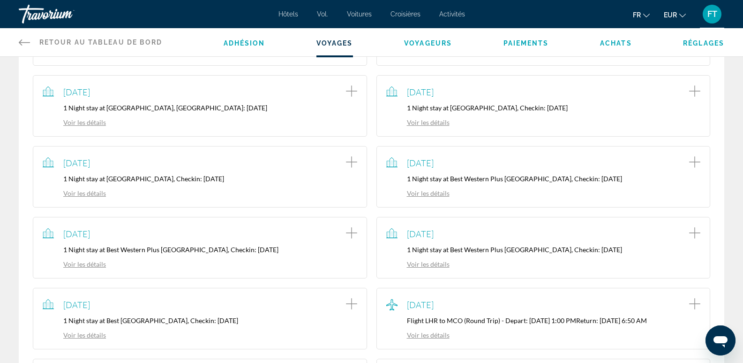
click at [431, 56] on div "Retour au tableau de bord Tableau de bord Adhésion Voyages Voyageurs Paiements …" at bounding box center [371, 42] width 743 height 29
click at [430, 41] on span "Voyageurs" at bounding box center [428, 43] width 48 height 8
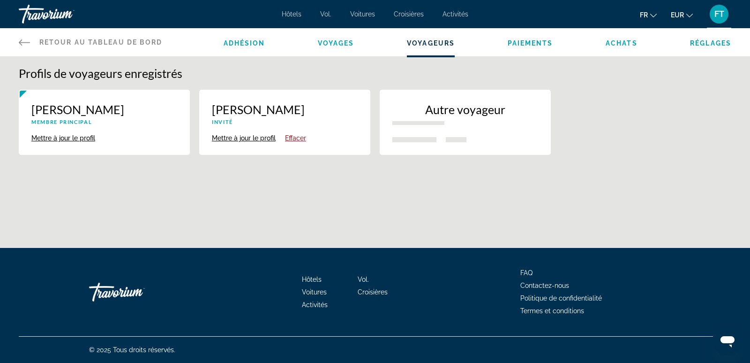
click at [524, 45] on span "Paiements" at bounding box center [530, 43] width 45 height 8
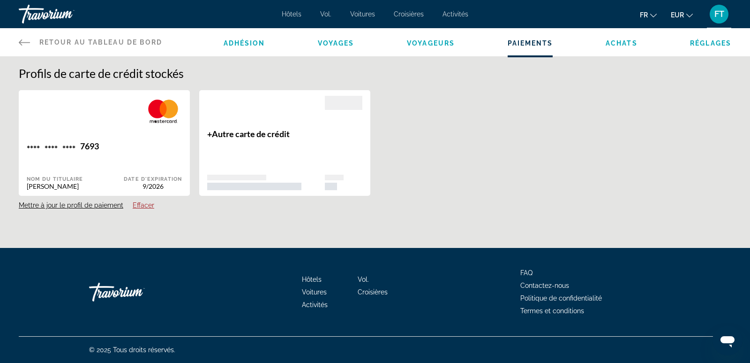
click at [614, 44] on span "Achats" at bounding box center [622, 43] width 32 height 8
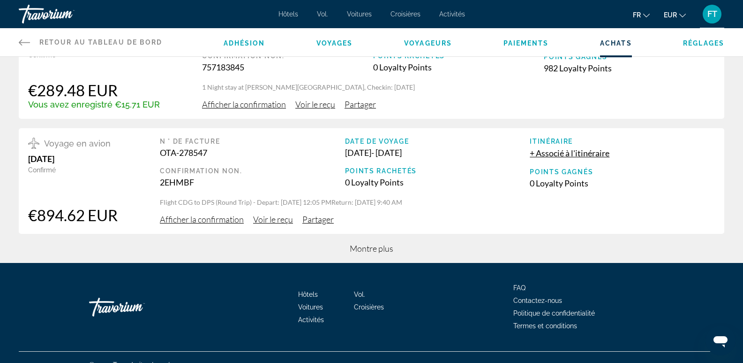
scroll to position [413, 0]
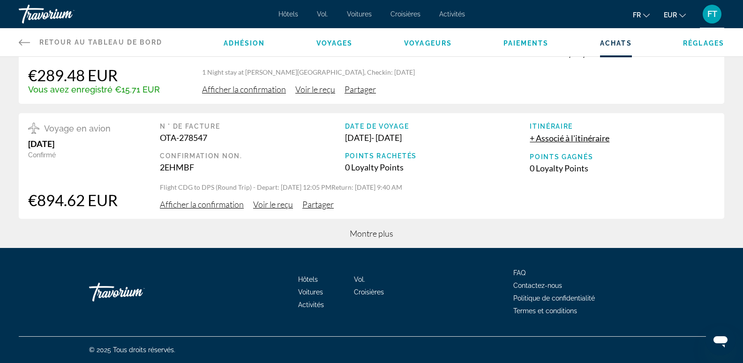
click at [372, 233] on span "Montre plus" at bounding box center [372, 233] width 44 height 10
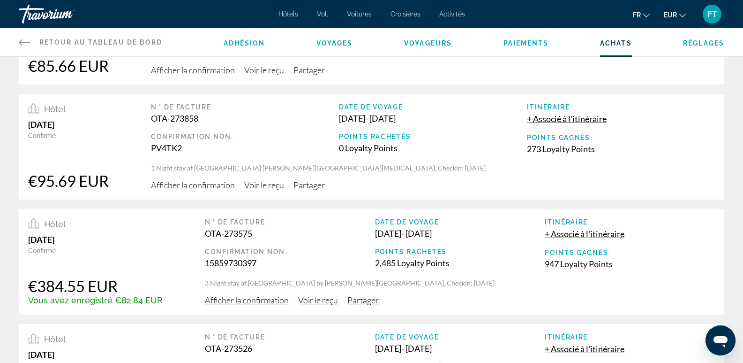
scroll to position [979, 0]
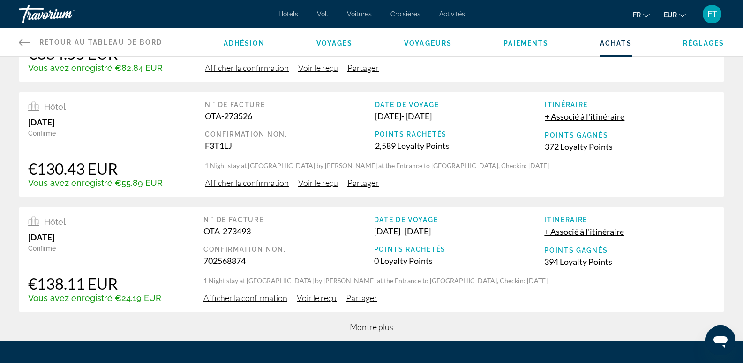
scroll to position [908, 0]
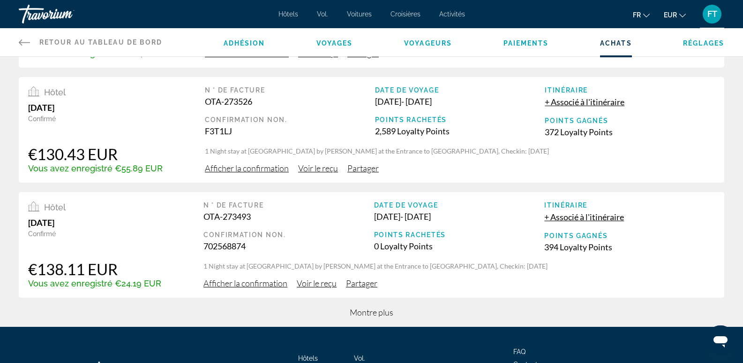
click at [370, 318] on div "Montre plus" at bounding box center [372, 317] width 706 height 20
click at [370, 309] on span "Montre plus" at bounding box center [372, 312] width 44 height 10
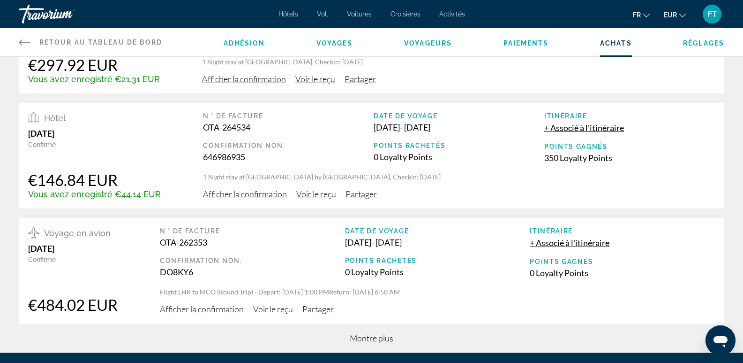
scroll to position [1454, 0]
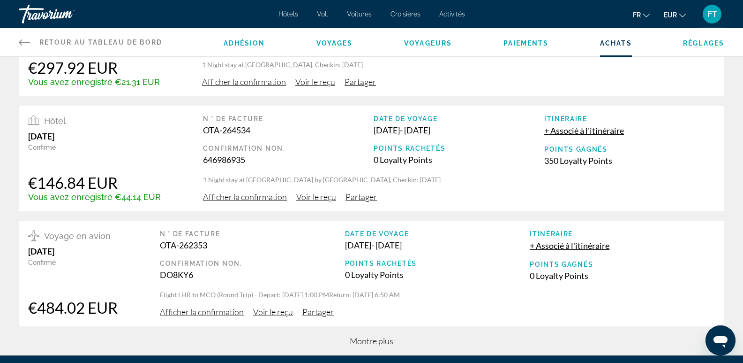
click at [381, 343] on span "Montre plus" at bounding box center [372, 340] width 44 height 10
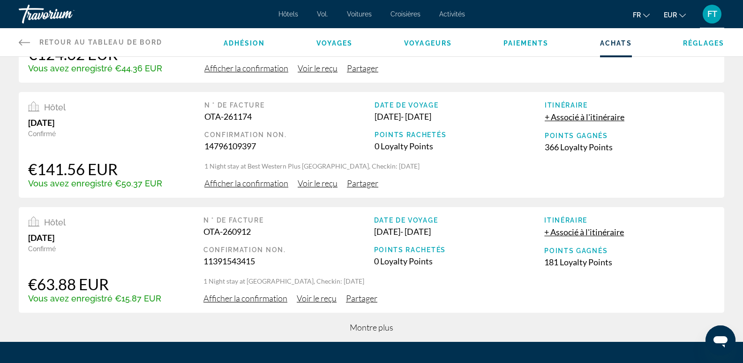
scroll to position [1999, 0]
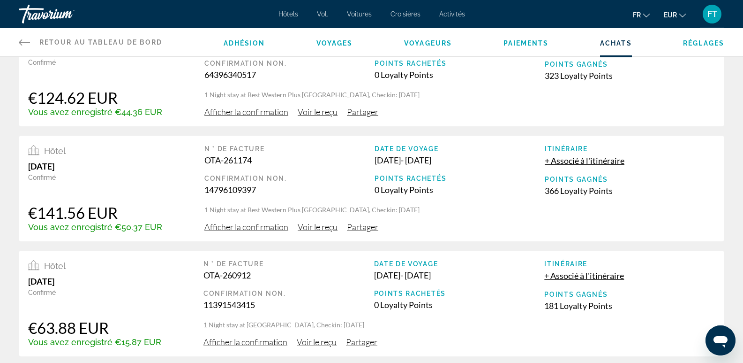
click at [742, 2] on div "Hôtels Vol. Voitures Croisières Activités Hôtels Vol. Voitures Croisières Activ…" at bounding box center [371, 14] width 743 height 24
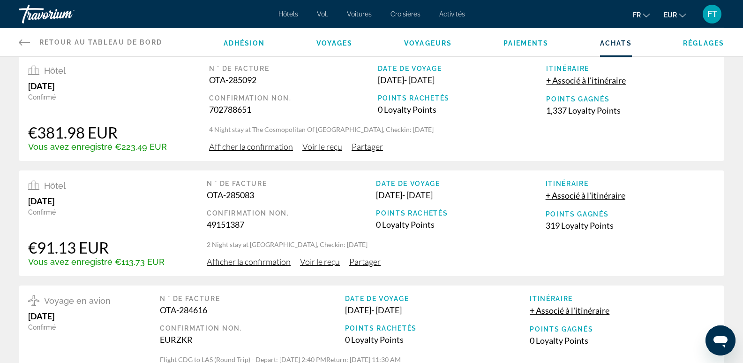
scroll to position [0, 0]
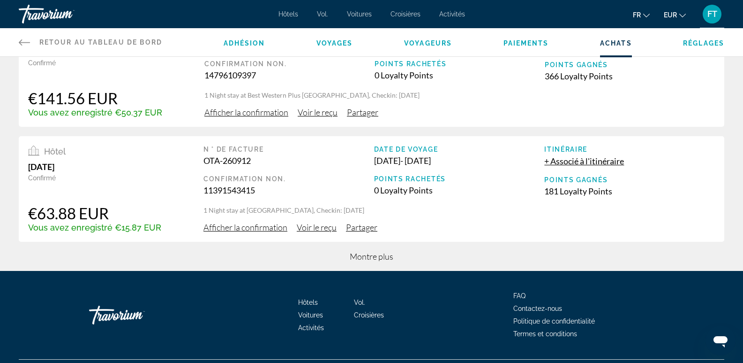
scroll to position [2136, 0]
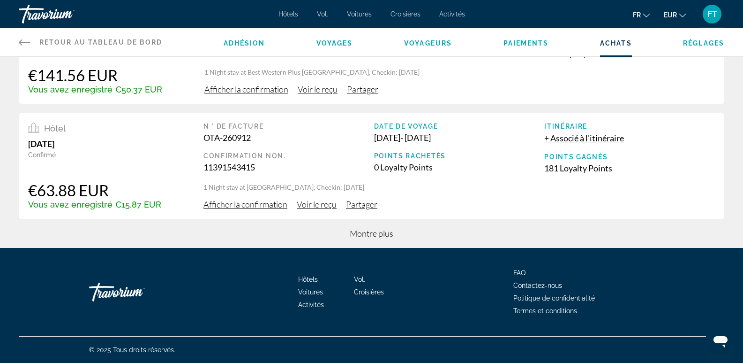
click at [386, 241] on div "Montre plus" at bounding box center [372, 238] width 706 height 20
click at [383, 237] on span "Montre plus" at bounding box center [372, 233] width 44 height 10
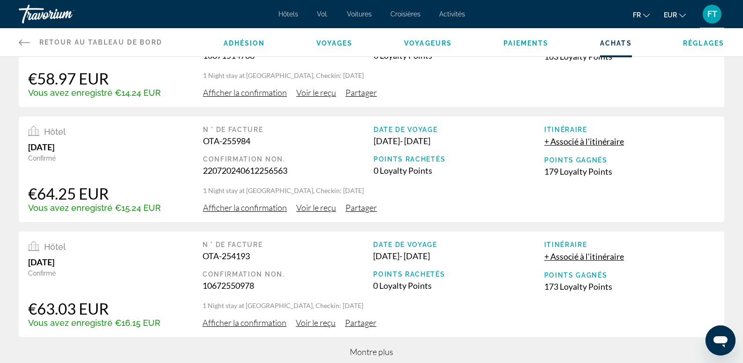
scroll to position [2611, 0]
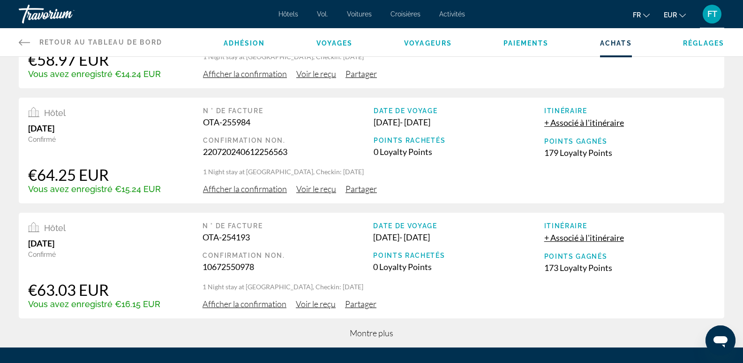
click at [378, 333] on span "Montre plus" at bounding box center [372, 332] width 44 height 10
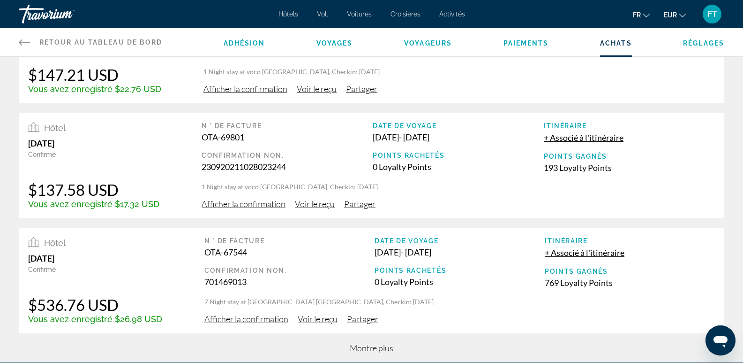
scroll to position [3173, 0]
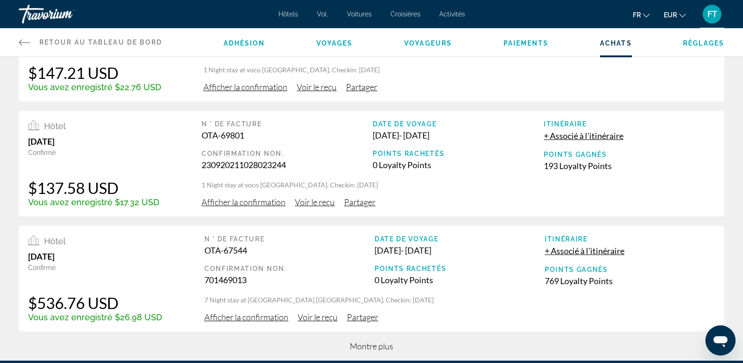
click at [370, 347] on span "Montre plus" at bounding box center [372, 345] width 44 height 10
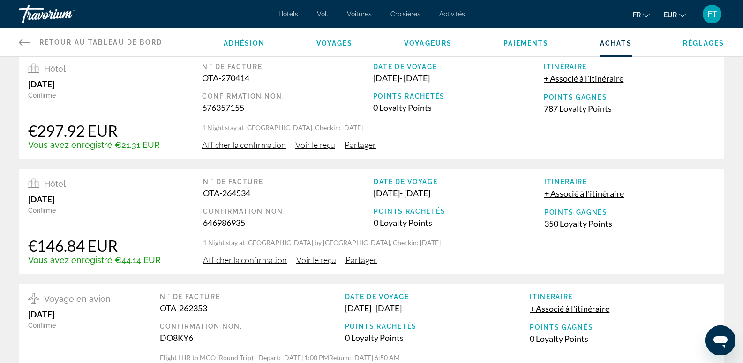
scroll to position [1360, 0]
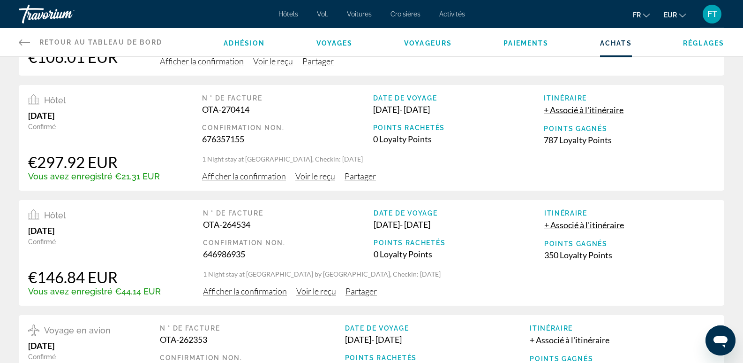
click at [703, 50] on div "Adhésion Voyages Voyageurs Paiements Achats Réglages" at bounding box center [474, 42] width 501 height 28
click at [711, 41] on span "Réglages" at bounding box center [703, 43] width 41 height 8
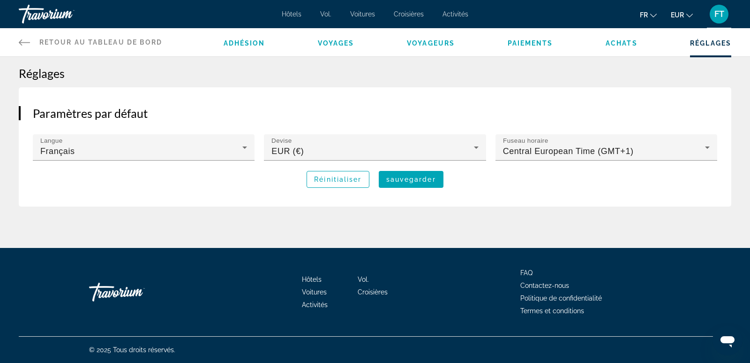
click at [21, 39] on icon "Contenu principal" at bounding box center [24, 42] width 11 height 11
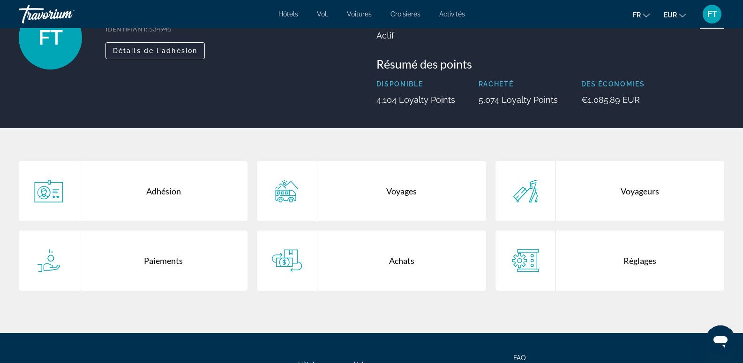
scroll to position [94, 0]
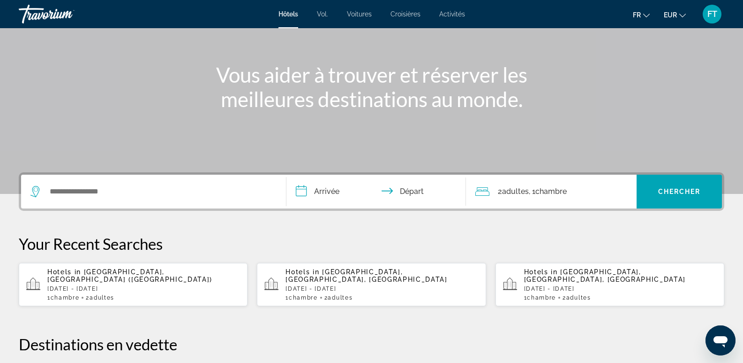
scroll to position [100, 0]
